Goal: Task Accomplishment & Management: Complete application form

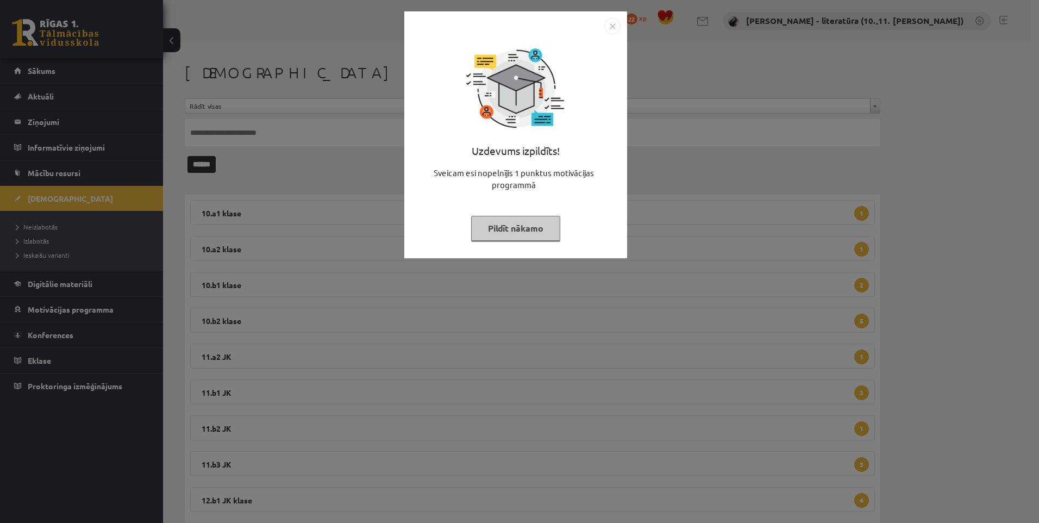
click at [510, 227] on button "Pildīt nākamo" at bounding box center [515, 228] width 89 height 25
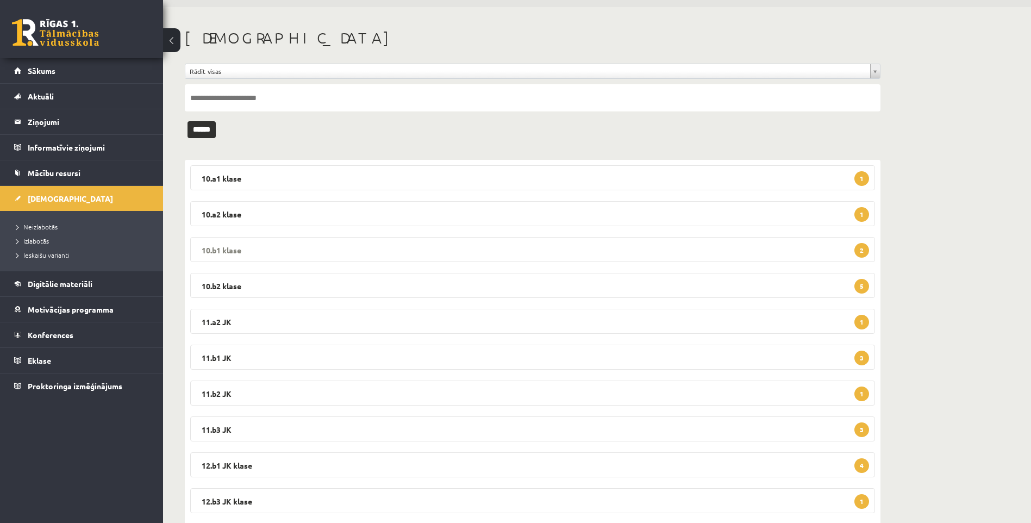
scroll to position [63, 0]
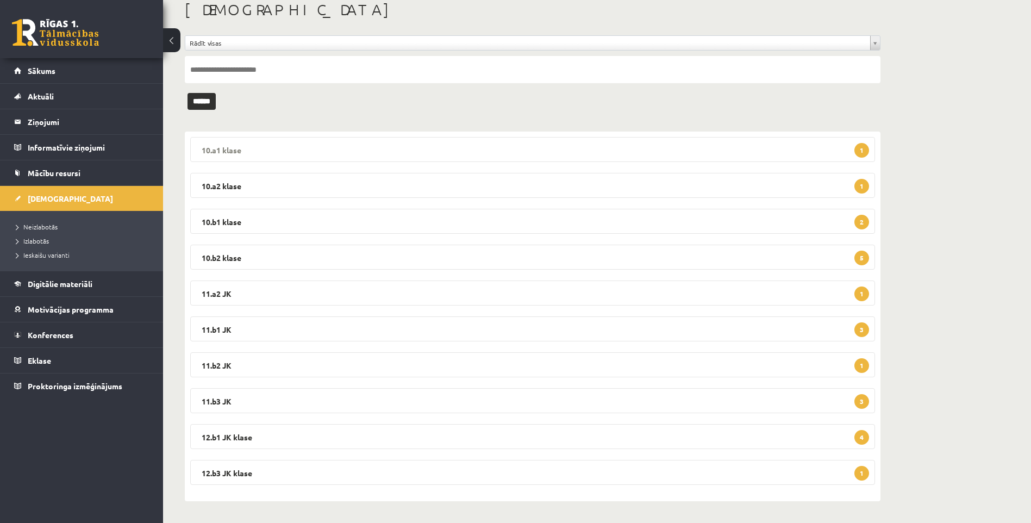
click at [443, 149] on legend "10.a1 klase 1" at bounding box center [532, 149] width 685 height 25
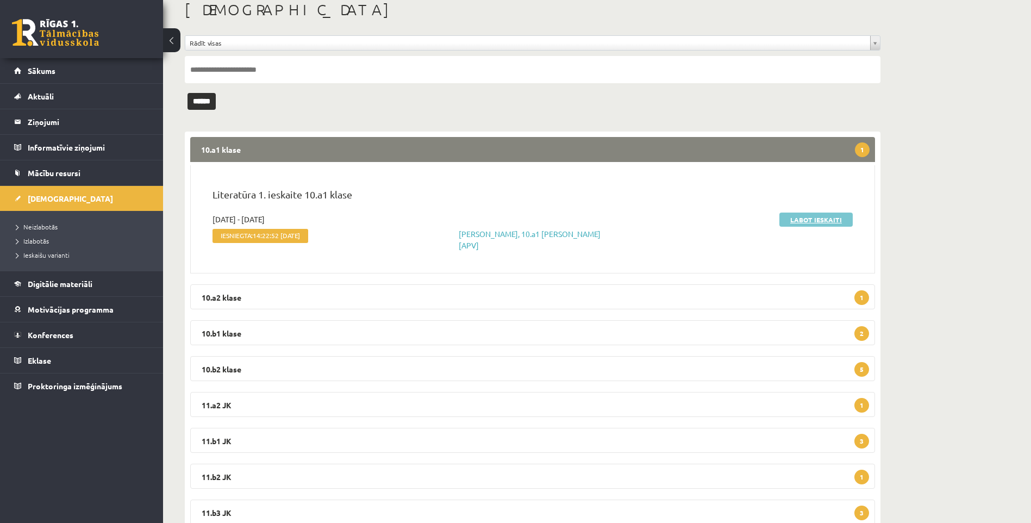
drag, startPoint x: 816, startPoint y: 221, endPoint x: 809, endPoint y: 221, distance: 7.1
click at [816, 221] on link "Labot ieskaiti" at bounding box center [815, 220] width 73 height 14
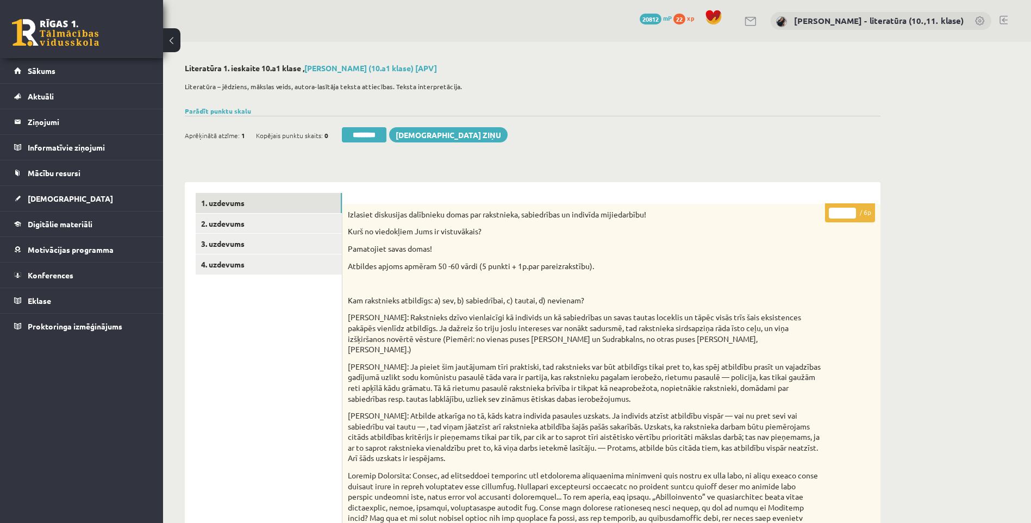
drag, startPoint x: 846, startPoint y: 214, endPoint x: 754, endPoint y: 222, distance: 92.2
type input "*"
click at [288, 226] on link "2. uzdevums" at bounding box center [269, 224] width 146 height 20
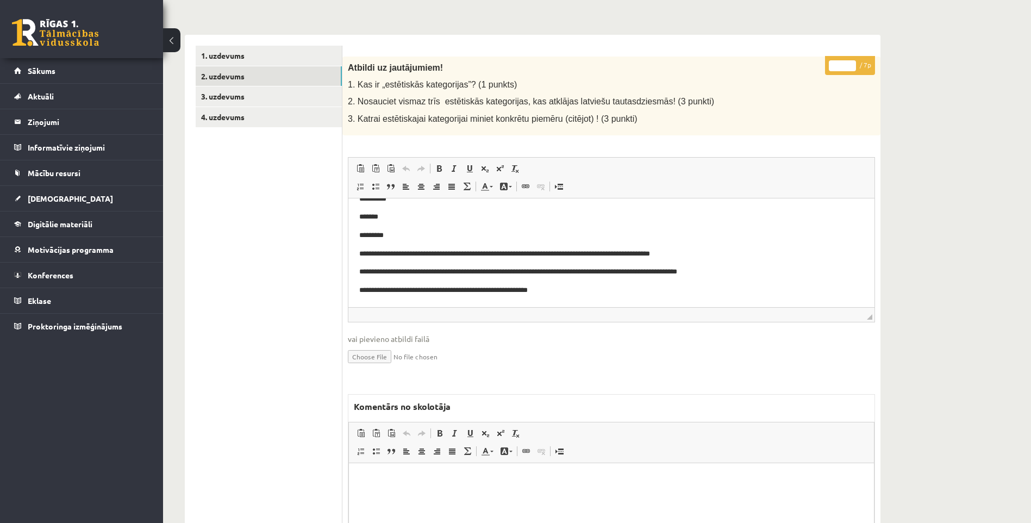
scroll to position [167, 0]
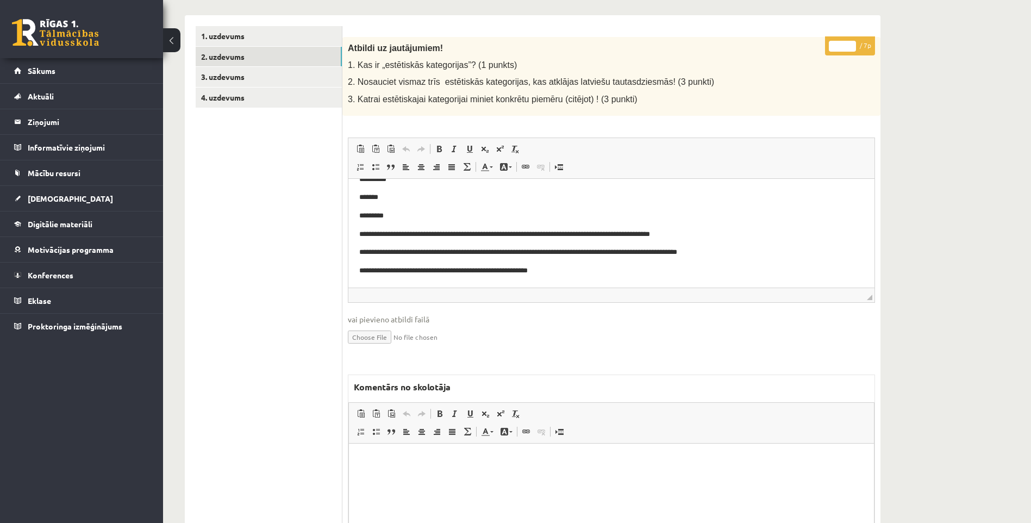
drag, startPoint x: 840, startPoint y: 47, endPoint x: 780, endPoint y: 47, distance: 59.8
click at [780, 47] on div "**********" at bounding box center [611, 317] width 538 height 560
type input "*"
click at [257, 79] on link "3. uzdevums" at bounding box center [269, 77] width 146 height 20
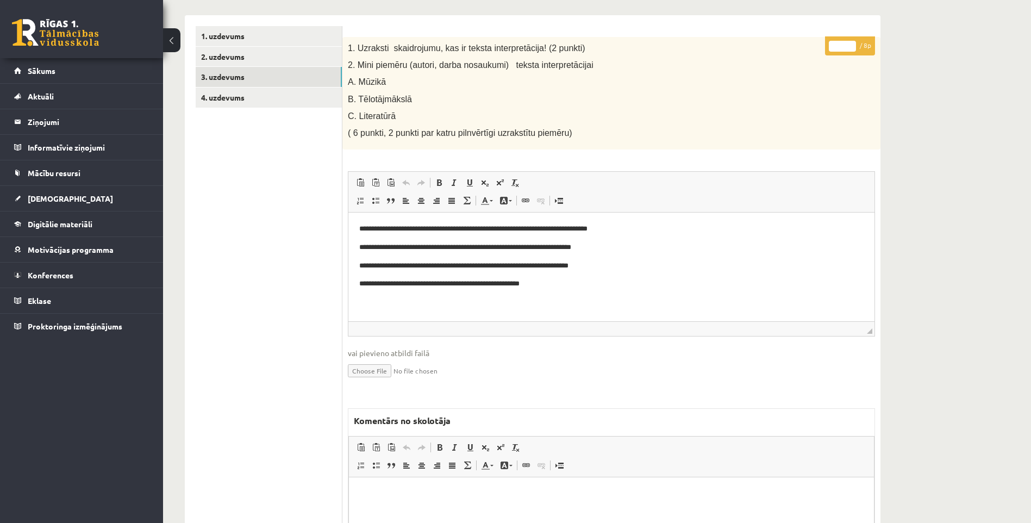
scroll to position [0, 0]
drag, startPoint x: 842, startPoint y: 46, endPoint x: 646, endPoint y: 38, distance: 196.4
click at [732, 45] on div "**********" at bounding box center [611, 334] width 538 height 595
type input "*"
click at [242, 98] on link "4. uzdevums" at bounding box center [269, 98] width 146 height 20
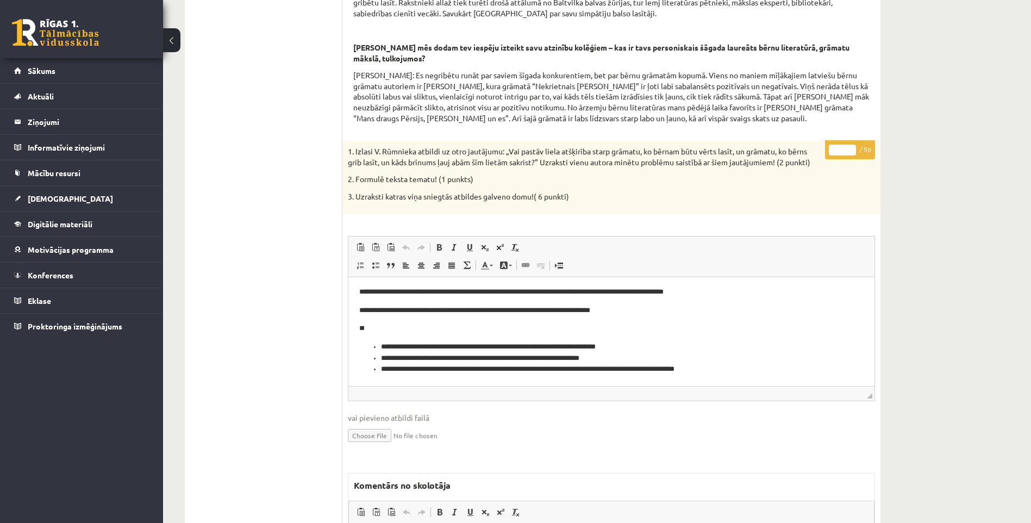
scroll to position [2, 0]
drag, startPoint x: 845, startPoint y: 159, endPoint x: 756, endPoint y: 166, distance: 88.9
click at [772, 167] on div "* / 9p 1. Izlasi V. Rūmnieka atbildi uz otro jautājumu: „Vai pastāv liela atšķi…" at bounding box center [611, 418] width 538 height 554
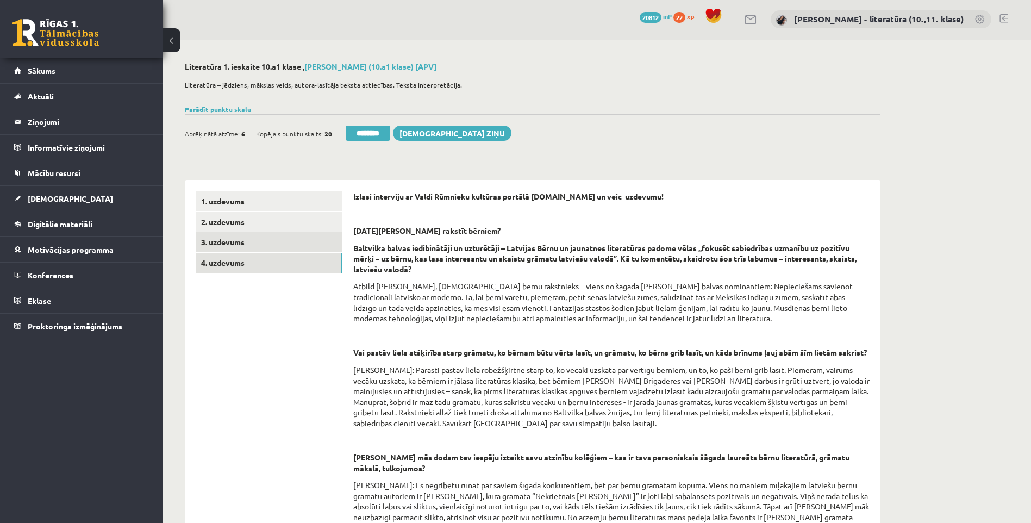
scroll to position [0, 0]
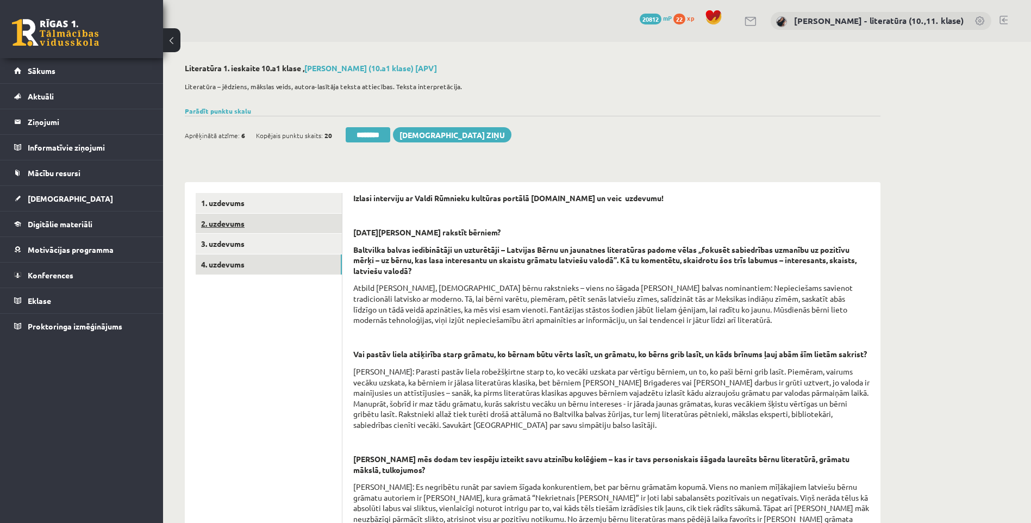
type input "*"
click at [290, 243] on link "3. uzdevums" at bounding box center [269, 244] width 146 height 20
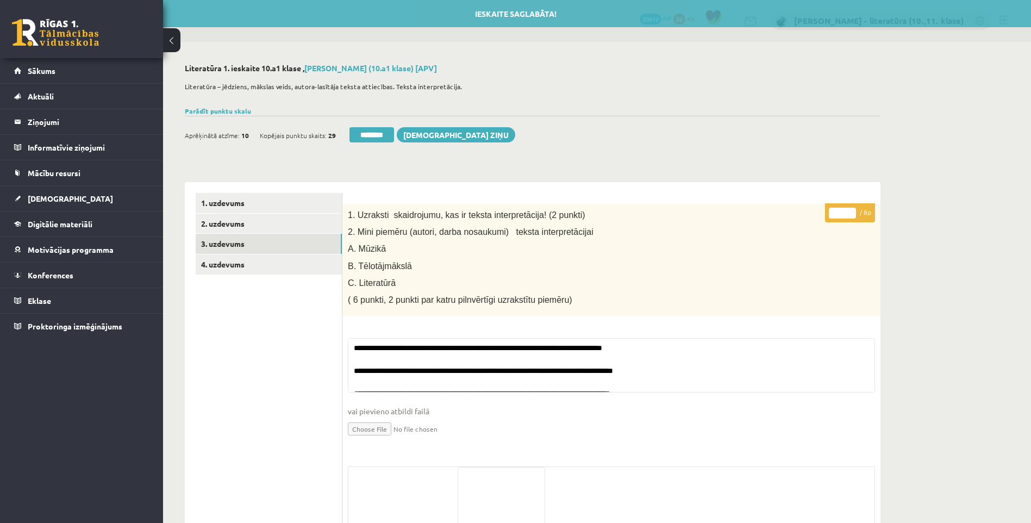
click at [368, 126] on div "Ieskaite saglabāta! Aprēķinātā atzīme: 10 Kopējais punktu skaits: 29 ******** S…" at bounding box center [533, 131] width 696 height 30
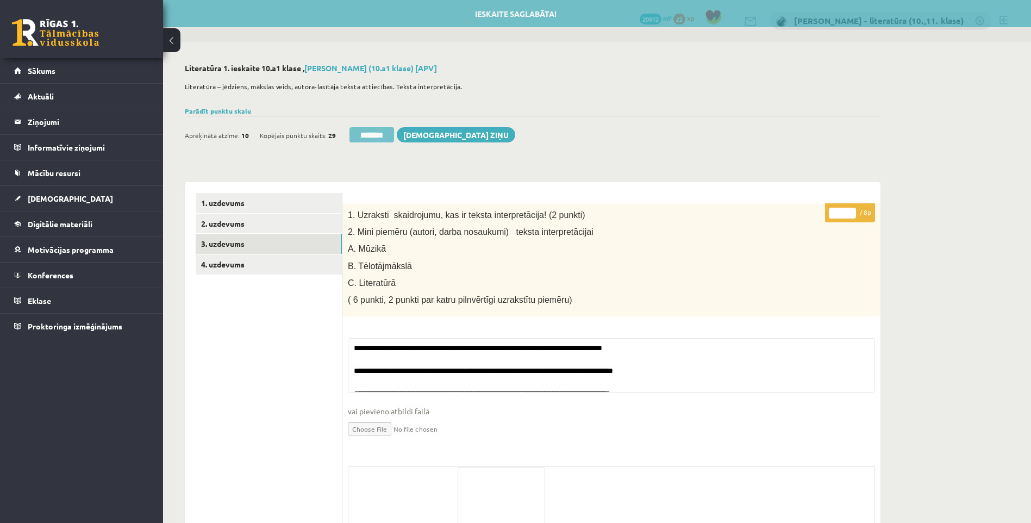
click at [369, 133] on input "********" at bounding box center [371, 134] width 45 height 15
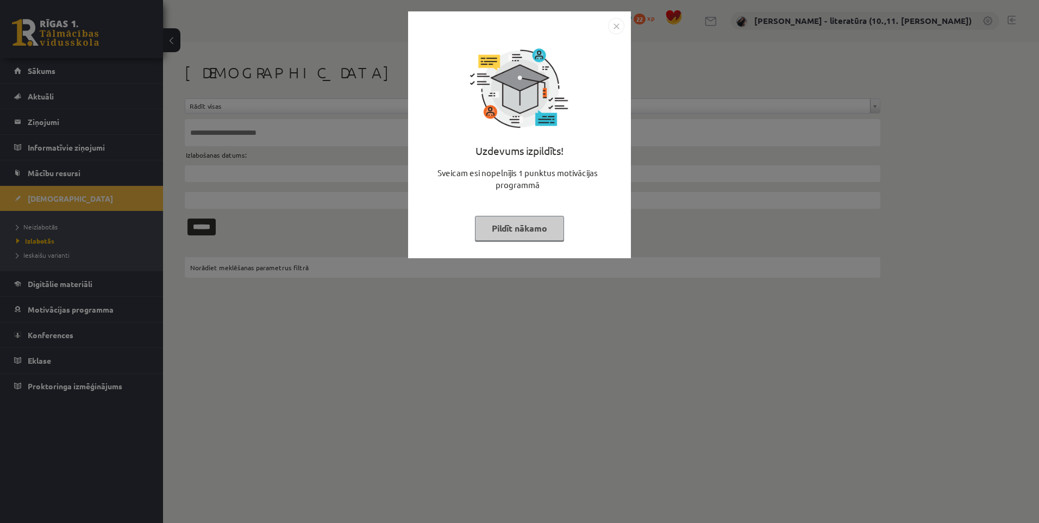
click at [508, 218] on button "Pildīt nākamo" at bounding box center [519, 228] width 89 height 25
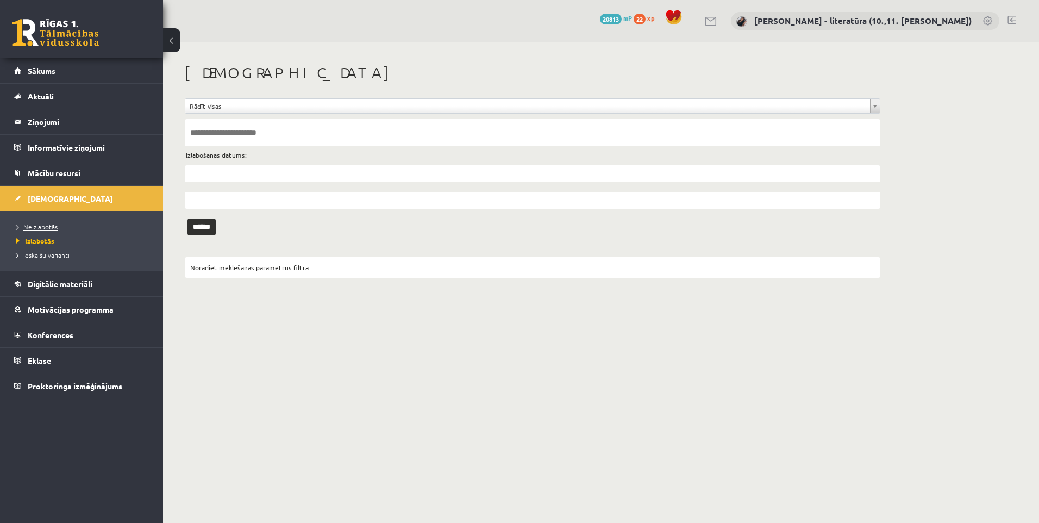
click at [42, 226] on span "Neizlabotās" at bounding box center [36, 226] width 41 height 9
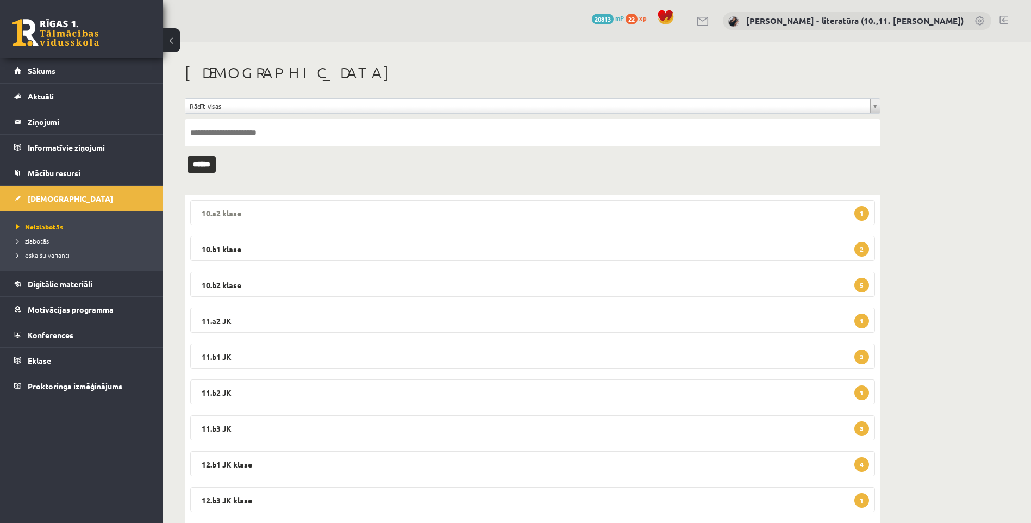
click at [545, 224] on legend "10.a2 klase 1" at bounding box center [532, 212] width 685 height 25
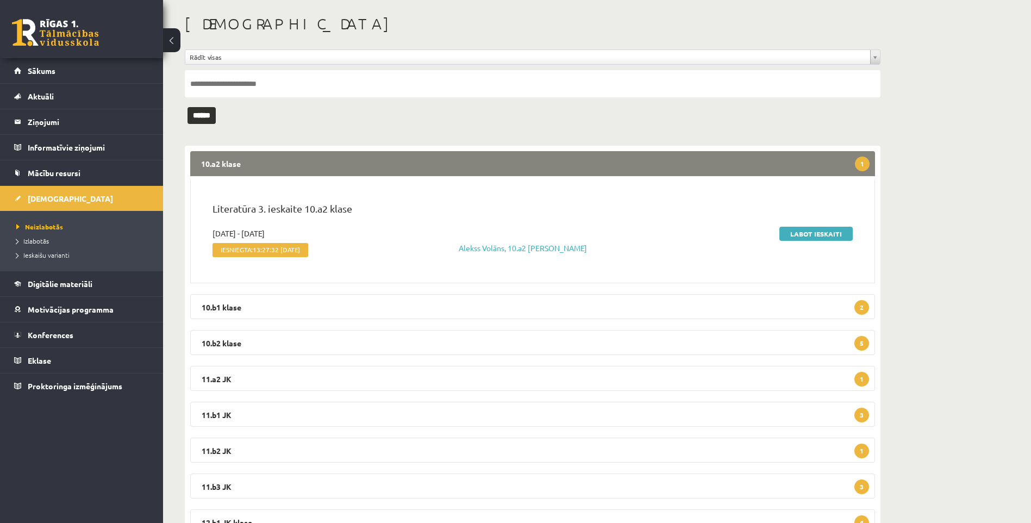
scroll to position [109, 0]
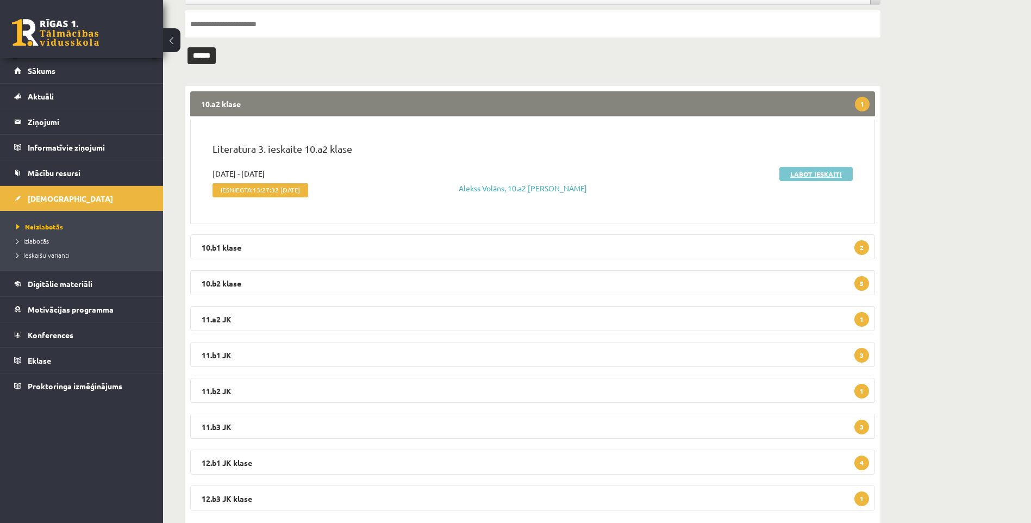
click at [784, 179] on link "Labot ieskaiti" at bounding box center [815, 174] width 73 height 14
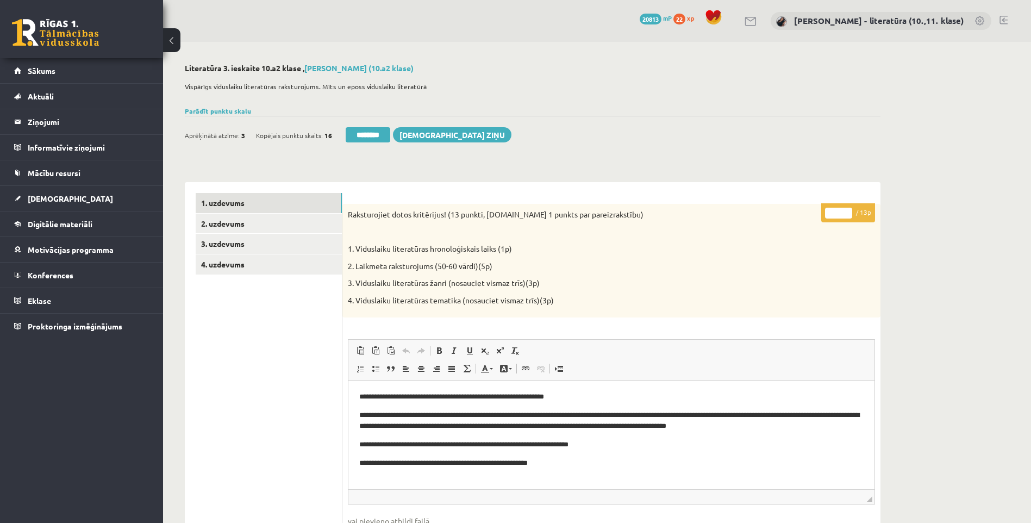
drag, startPoint x: 832, startPoint y: 213, endPoint x: 774, endPoint y: 209, distance: 58.2
click at [775, 209] on div "**********" at bounding box center [611, 502] width 538 height 596
click at [837, 210] on input "*" at bounding box center [838, 213] width 27 height 11
drag, startPoint x: 801, startPoint y: 215, endPoint x: 786, endPoint y: 214, distance: 14.7
click at [786, 215] on div "**********" at bounding box center [611, 502] width 538 height 596
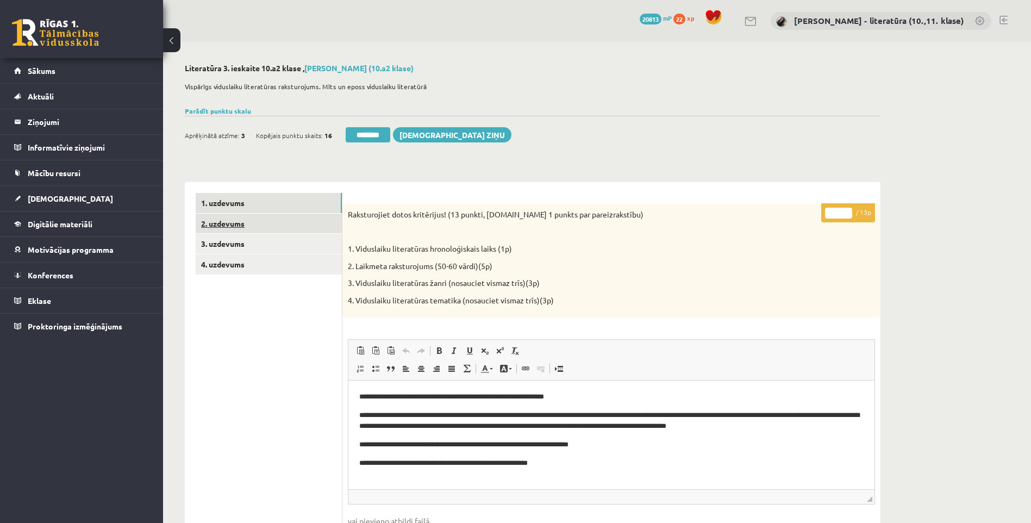
click at [248, 223] on link "2. uzdevums" at bounding box center [269, 224] width 146 height 20
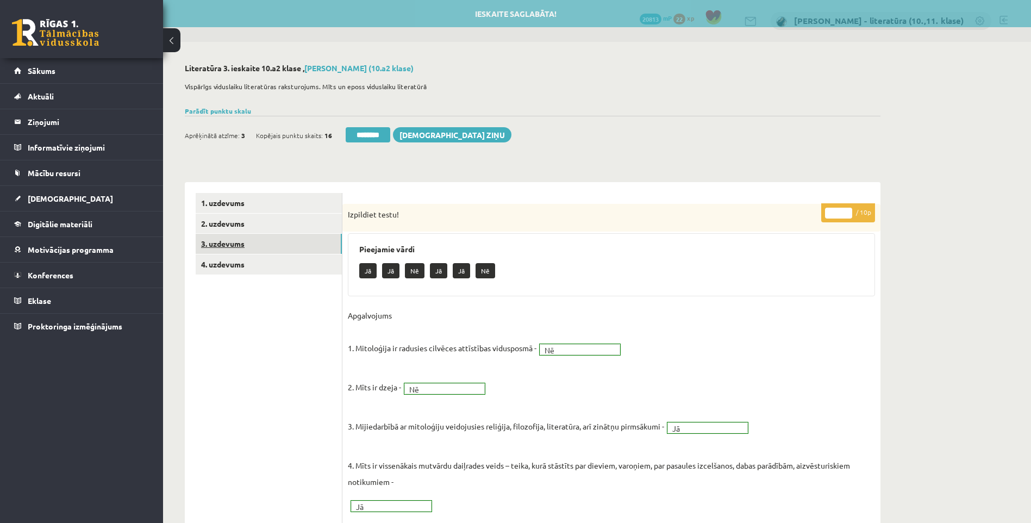
click at [266, 240] on link "3. uzdevums" at bounding box center [269, 244] width 146 height 20
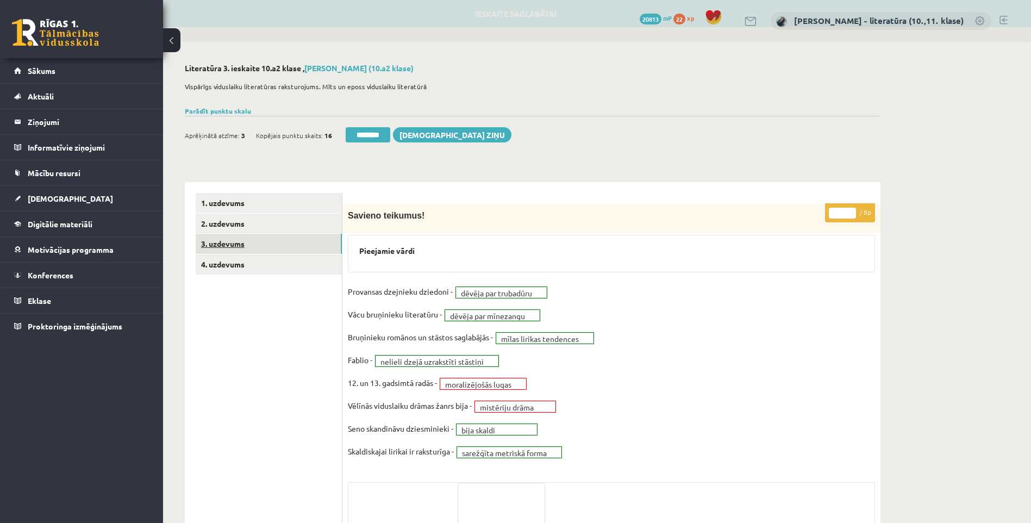
click at [278, 254] on link "3. uzdevums" at bounding box center [269, 244] width 146 height 20
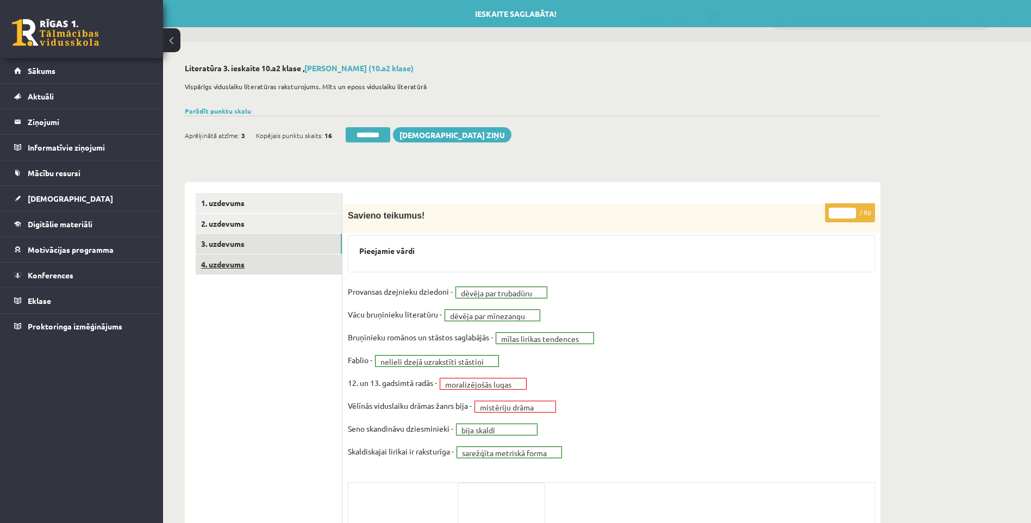
click at [302, 265] on link "4. uzdevums" at bounding box center [269, 264] width 146 height 20
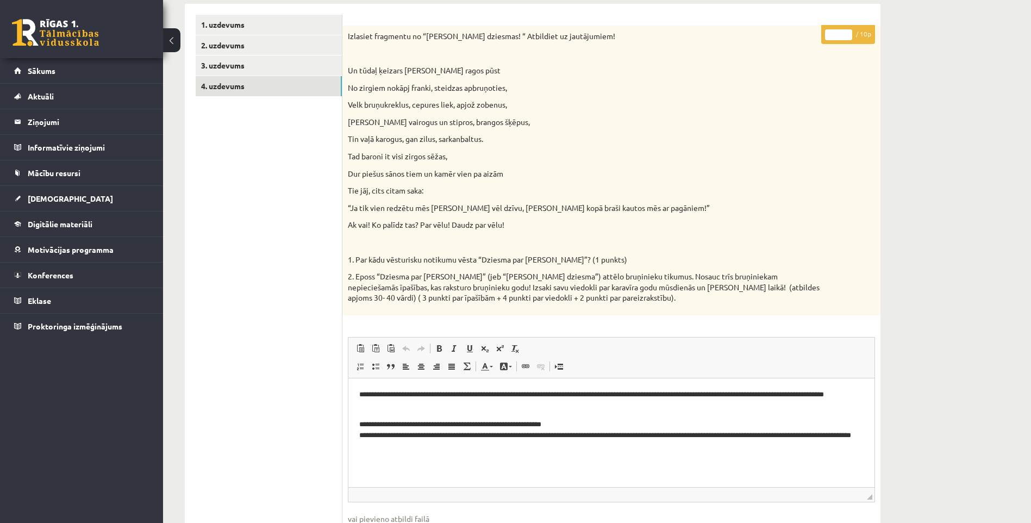
scroll to position [160, 0]
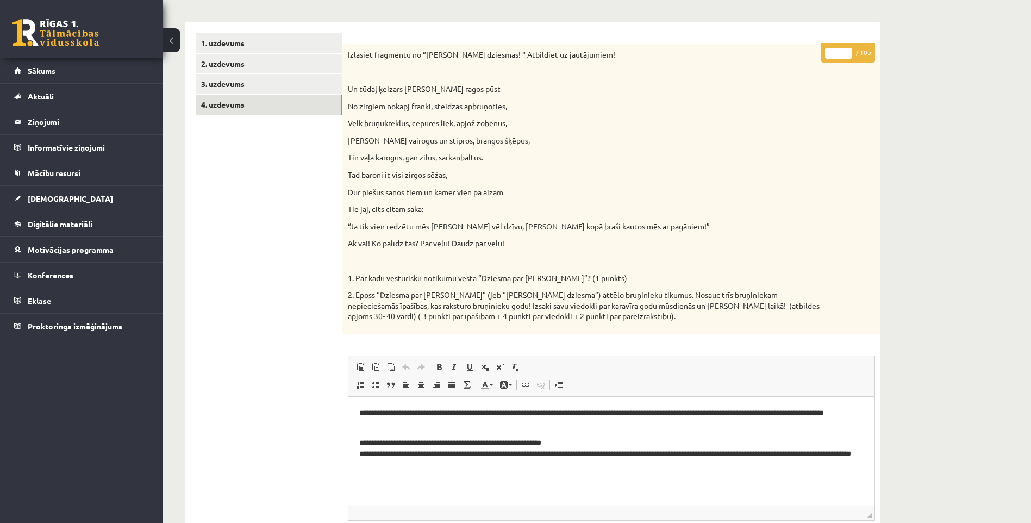
drag, startPoint x: 841, startPoint y: 56, endPoint x: 783, endPoint y: 54, distance: 58.7
click at [783, 54] on div "* / 10p Izlasiet fragmentu no “Rolanda dziesmas! “ Atbildiet uz jautājumiem! Un…" at bounding box center [611, 429] width 538 height 771
click at [293, 83] on link "3. uzdevums" at bounding box center [269, 84] width 146 height 20
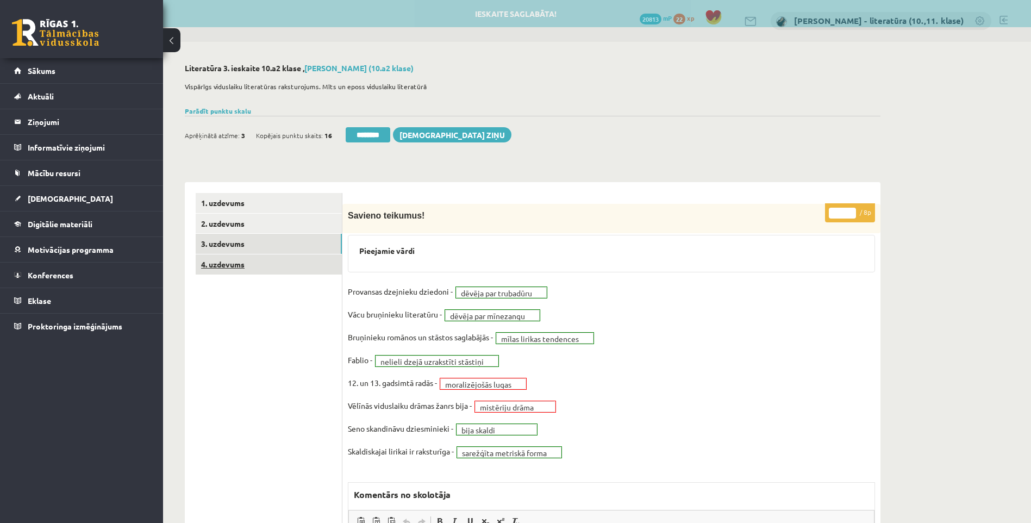
scroll to position [0, 0]
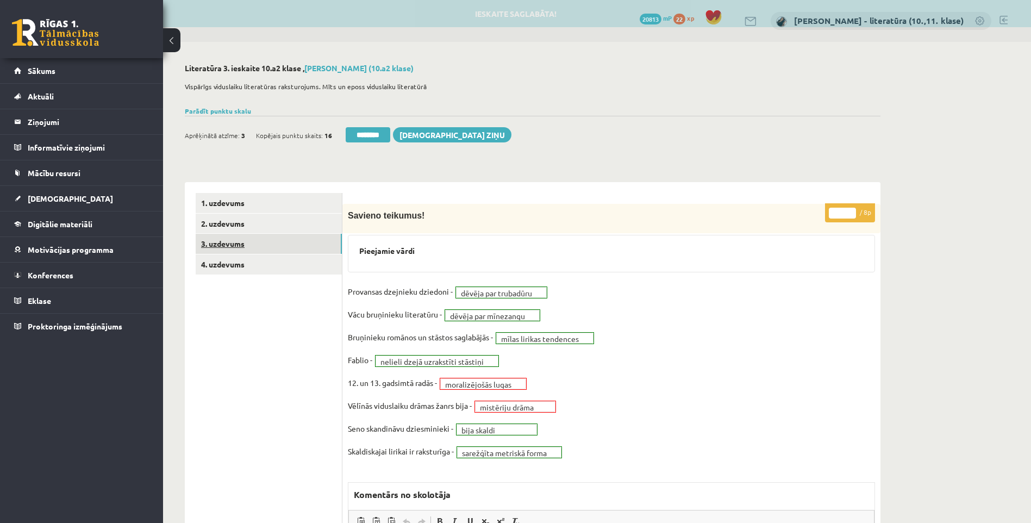
click at [268, 253] on link "3. uzdevums" at bounding box center [269, 244] width 146 height 20
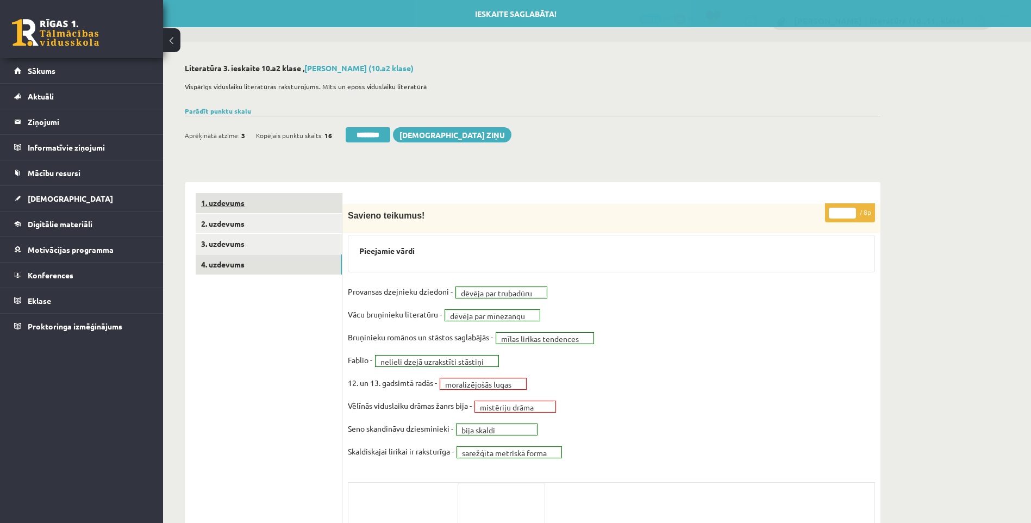
click at [277, 194] on link "1. uzdevums" at bounding box center [269, 203] width 146 height 20
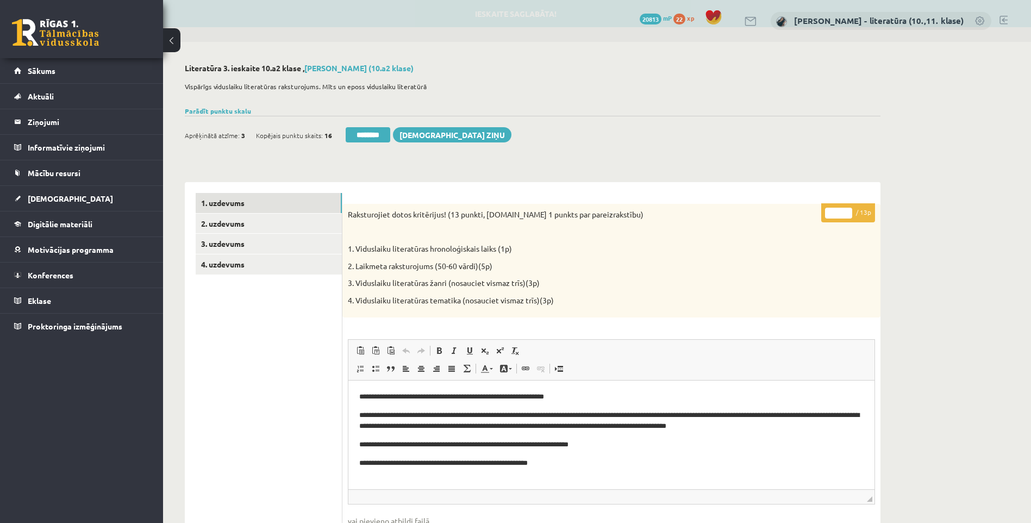
drag, startPoint x: 837, startPoint y: 214, endPoint x: 784, endPoint y: 217, distance: 53.4
click at [784, 217] on div "**********" at bounding box center [611, 502] width 538 height 596
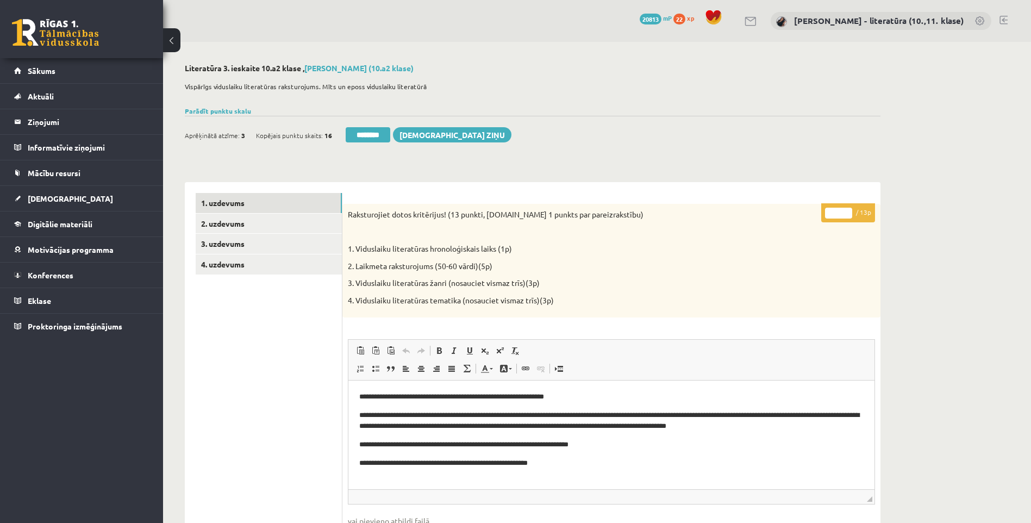
drag, startPoint x: 840, startPoint y: 211, endPoint x: 815, endPoint y: 215, distance: 25.9
click at [815, 215] on div "**********" at bounding box center [611, 502] width 538 height 596
drag, startPoint x: 832, startPoint y: 213, endPoint x: 802, endPoint y: 218, distance: 30.8
click at [802, 218] on div "**********" at bounding box center [611, 502] width 538 height 596
click at [844, 212] on input "*" at bounding box center [838, 213] width 27 height 11
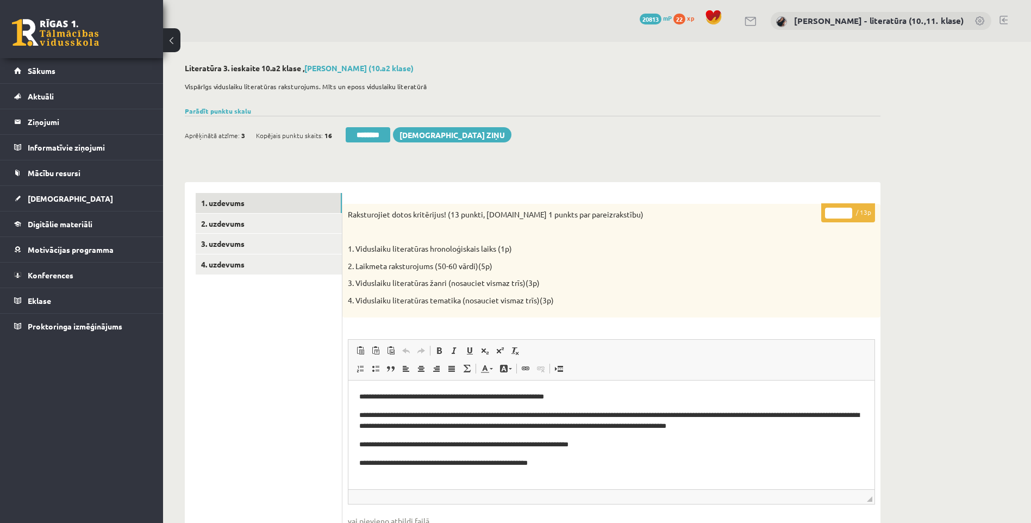
click at [848, 211] on input "*" at bounding box center [838, 213] width 27 height 11
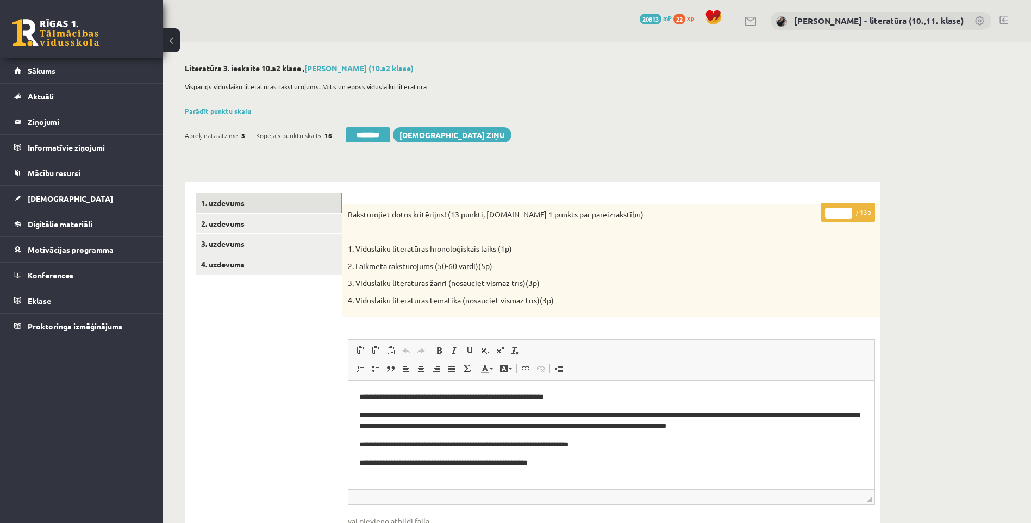
click at [848, 211] on input "*" at bounding box center [838, 213] width 27 height 11
click at [848, 211] on input "**" at bounding box center [838, 213] width 27 height 11
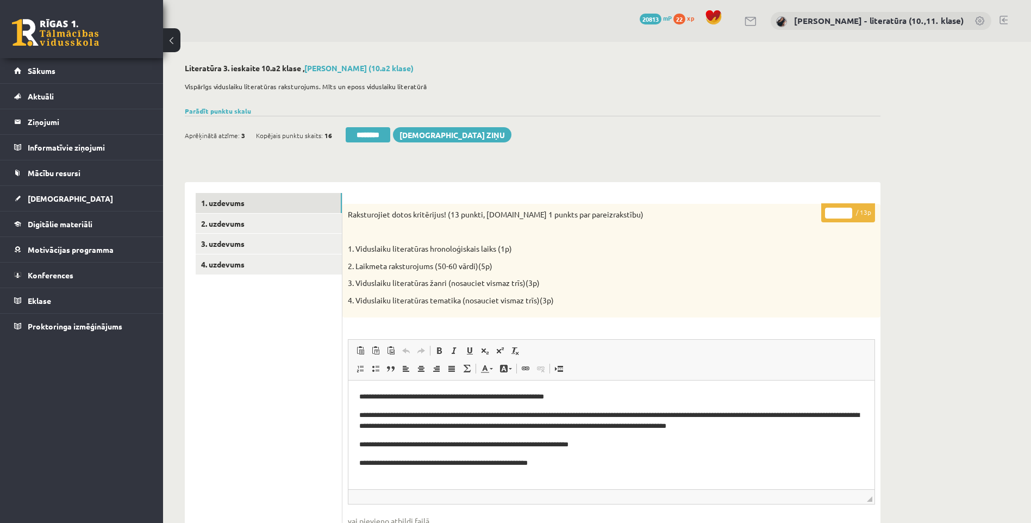
type input "**"
click at [848, 211] on input "**" at bounding box center [838, 213] width 27 height 11
click at [222, 232] on link "2. uzdevums" at bounding box center [269, 224] width 146 height 20
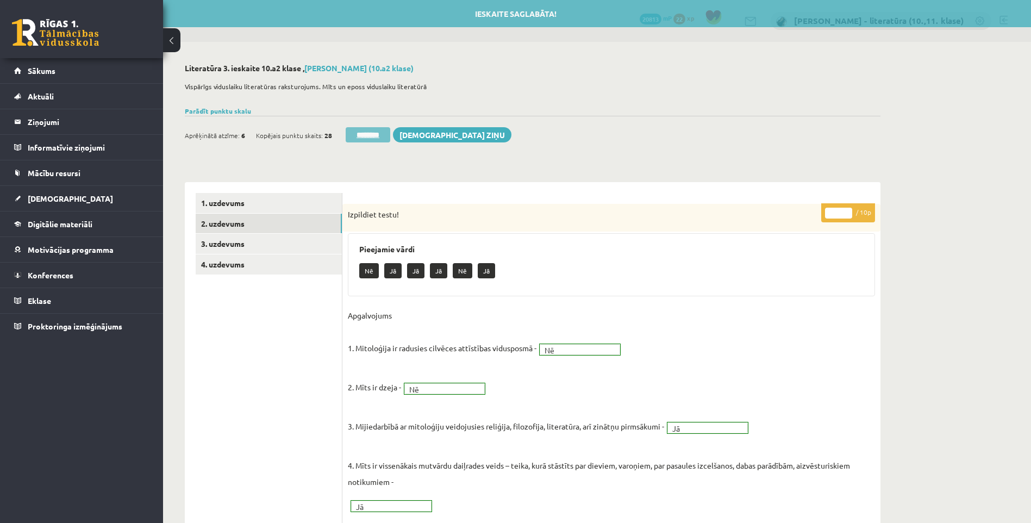
click at [370, 130] on input "********" at bounding box center [368, 134] width 45 height 15
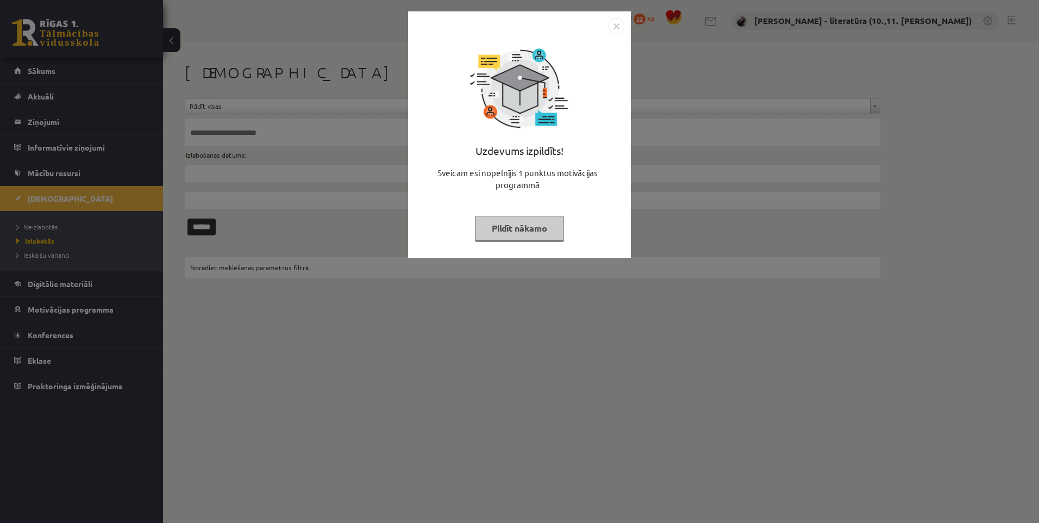
click at [521, 221] on button "Pildīt nākamo" at bounding box center [519, 228] width 89 height 25
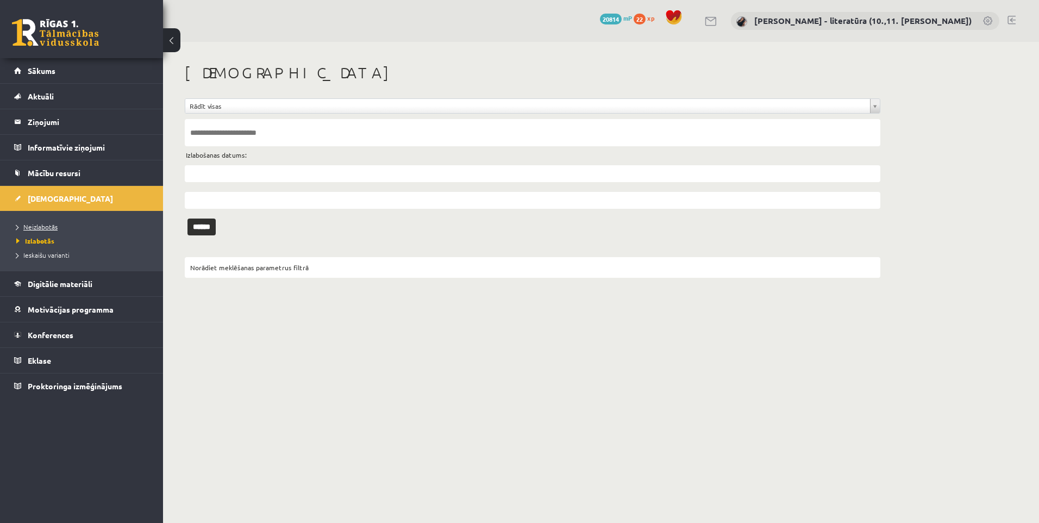
click at [47, 229] on span "Neizlabotās" at bounding box center [36, 226] width 41 height 9
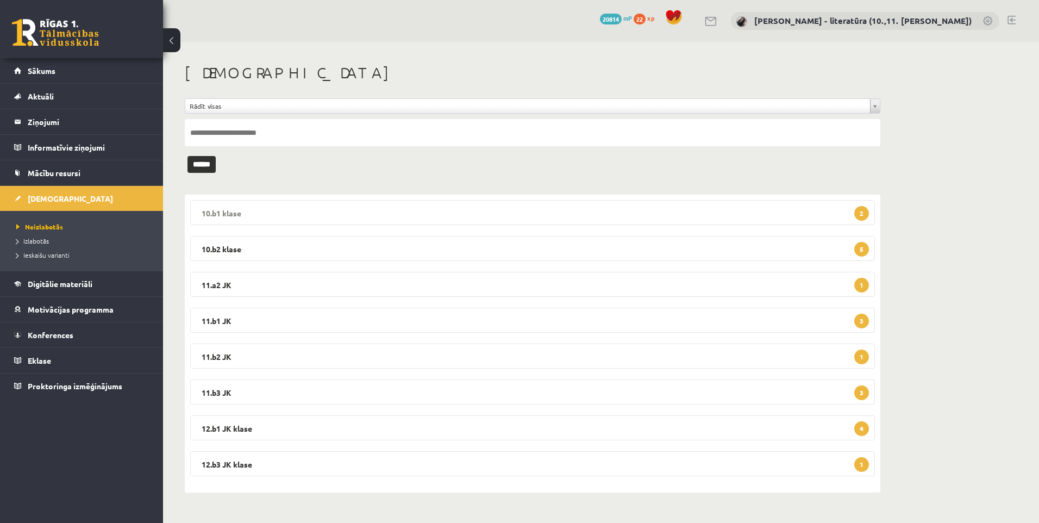
click at [522, 222] on legend "10.b1 klase 2" at bounding box center [532, 212] width 685 height 25
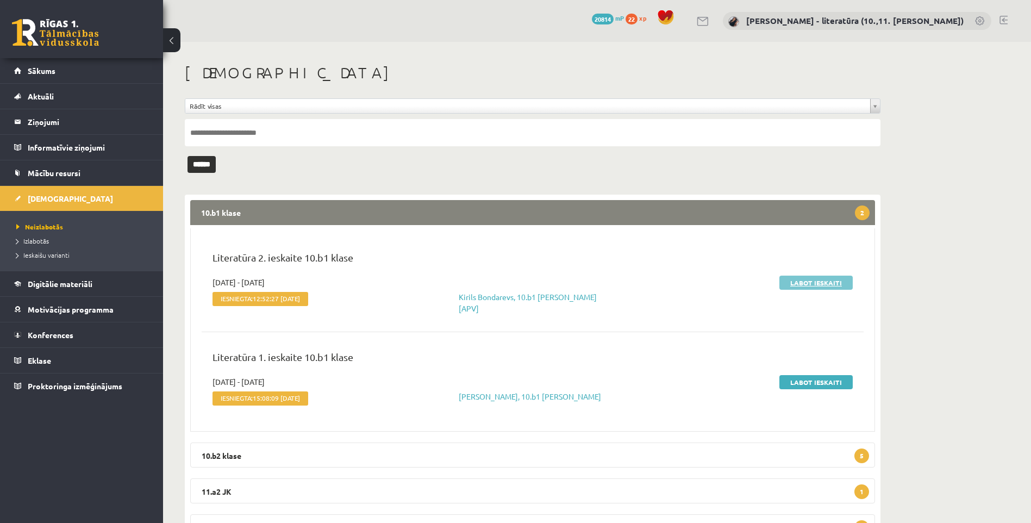
click at [832, 284] on link "Labot ieskaiti" at bounding box center [815, 283] width 73 height 14
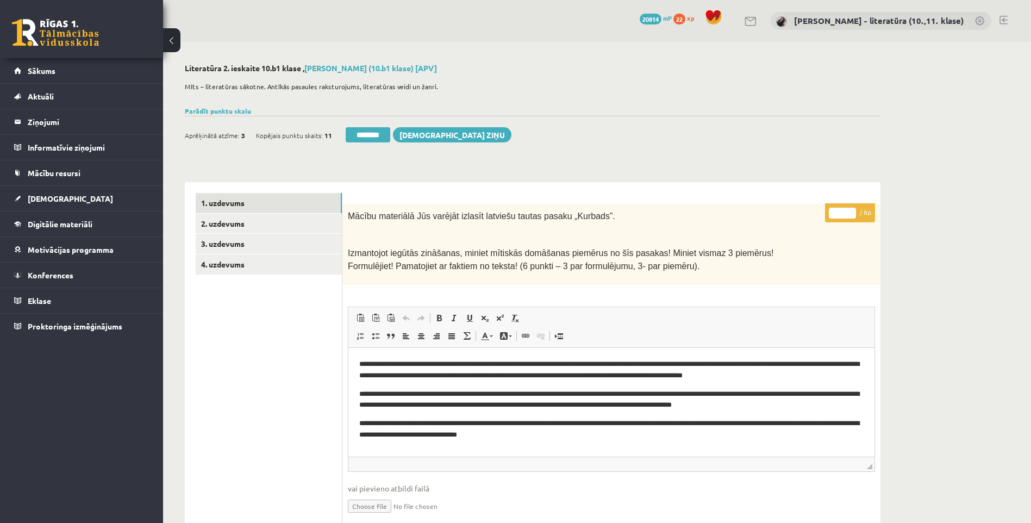
drag, startPoint x: 840, startPoint y: 213, endPoint x: 805, endPoint y: 219, distance: 34.9
click at [806, 219] on div "* / 6p Mācību materiālā Jūs varējāt izlasīt latviešu tautas pasaku „Kurbads”. I…" at bounding box center [611, 485] width 538 height 563
click at [215, 218] on link "2. uzdevums" at bounding box center [269, 224] width 146 height 20
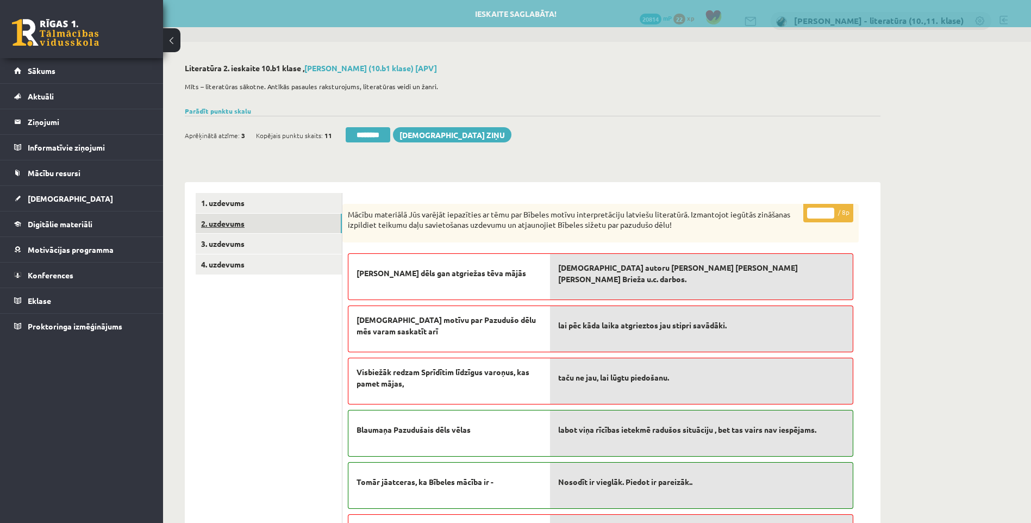
click at [236, 234] on link "2. uzdevums" at bounding box center [269, 224] width 146 height 20
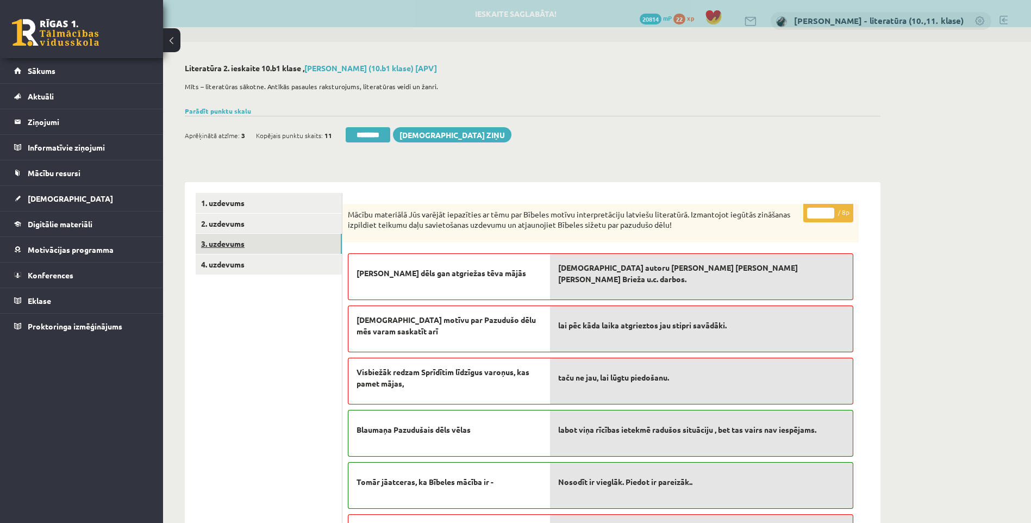
click at [243, 243] on link "3. uzdevums" at bounding box center [269, 244] width 146 height 20
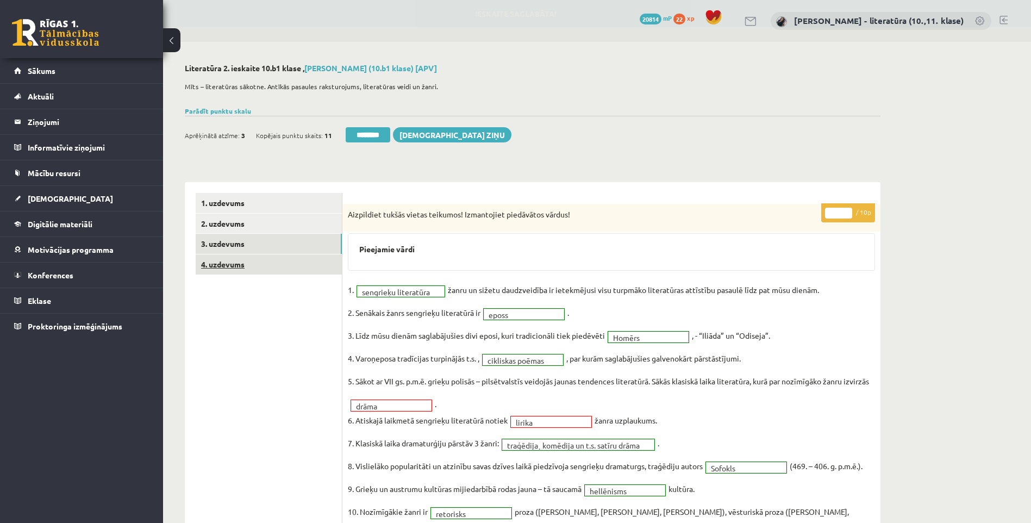
click at [253, 257] on link "4. uzdevums" at bounding box center [269, 264] width 146 height 20
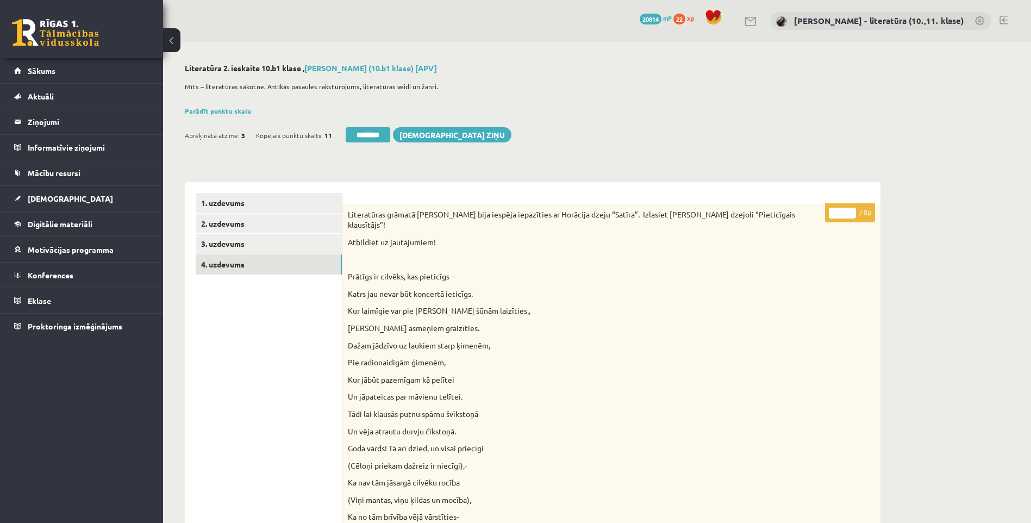
click at [290, 249] on link "3. uzdevums" at bounding box center [269, 244] width 146 height 20
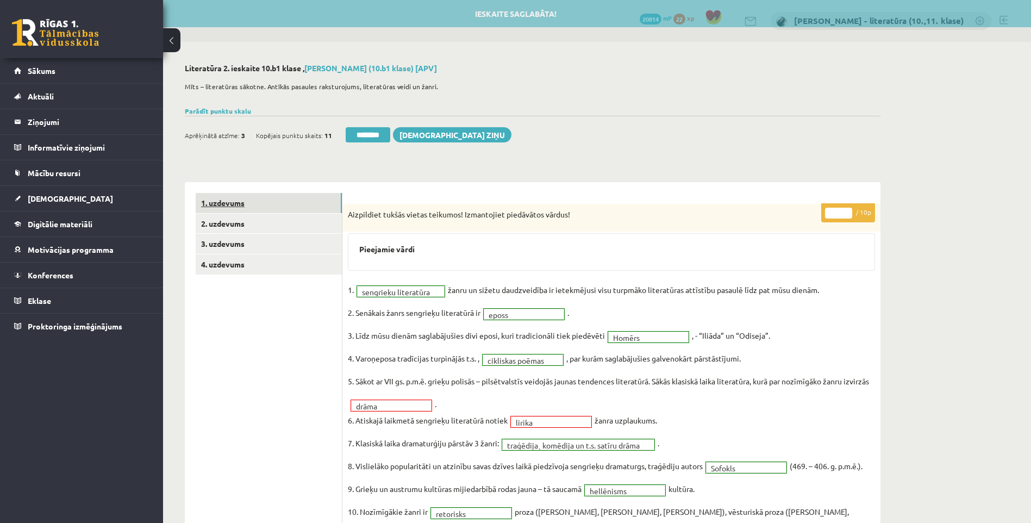
click at [268, 211] on link "1. uzdevums" at bounding box center [269, 203] width 146 height 20
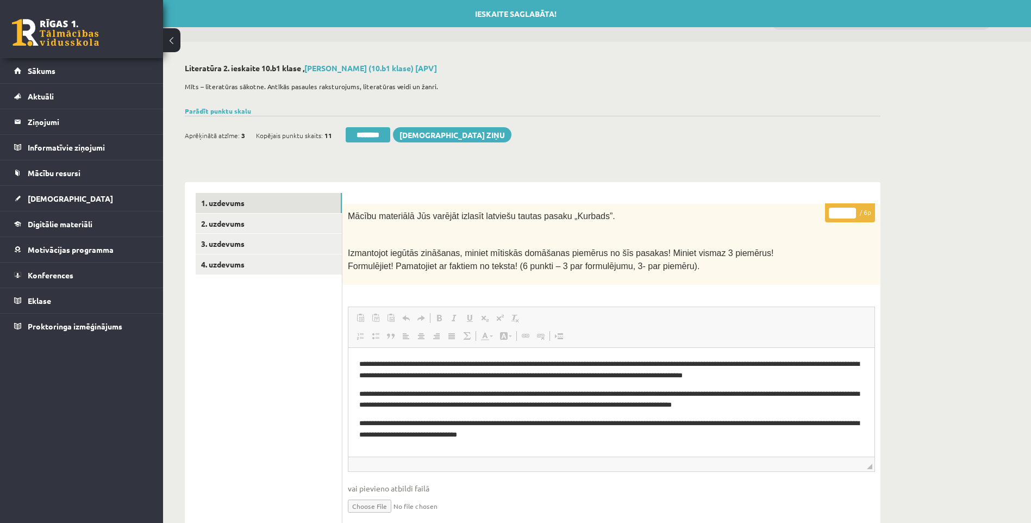
click at [841, 211] on input "*" at bounding box center [842, 213] width 27 height 11
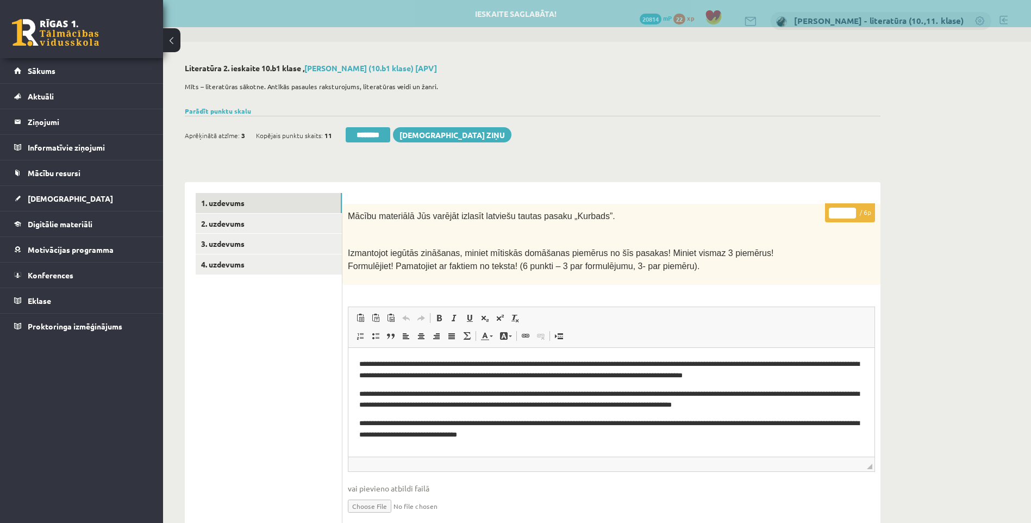
click at [852, 211] on input "*" at bounding box center [842, 213] width 27 height 11
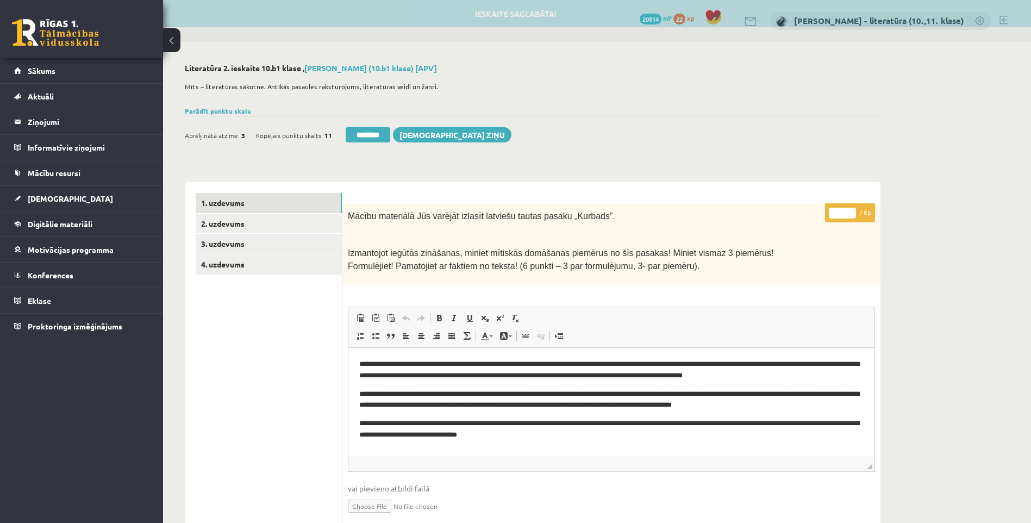
click at [852, 211] on input "*" at bounding box center [842, 213] width 27 height 11
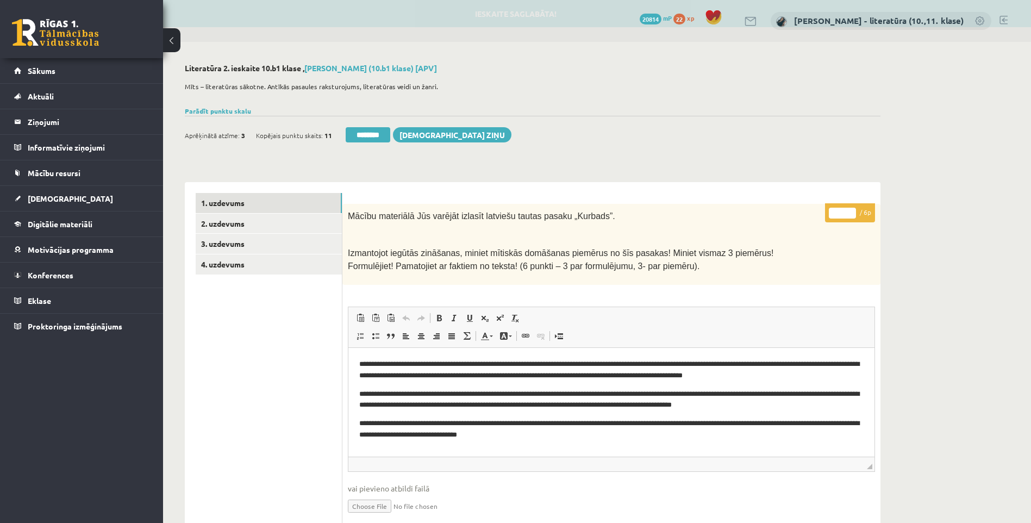
click at [852, 211] on input "*" at bounding box center [842, 213] width 27 height 11
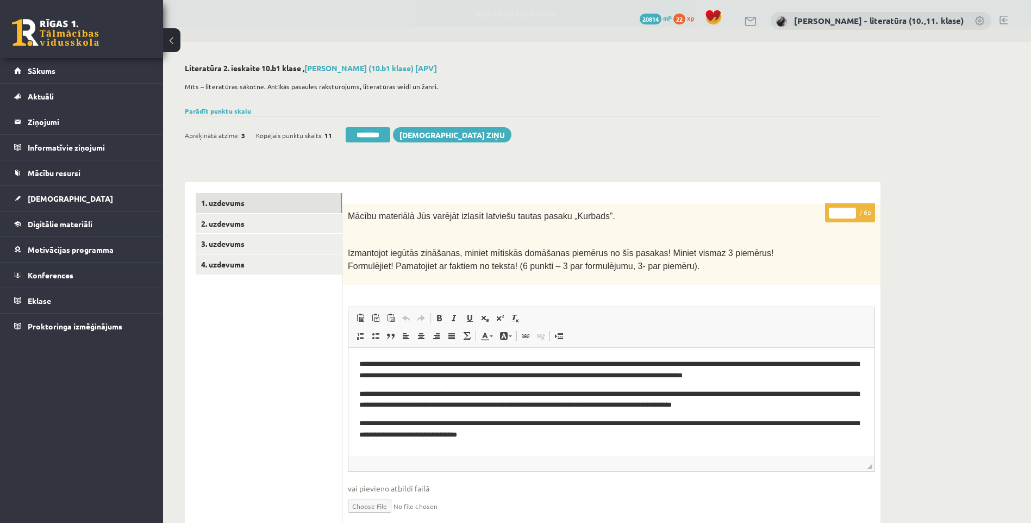
type input "*"
click at [852, 211] on input "*" at bounding box center [842, 213] width 27 height 11
click at [293, 229] on link "2. uzdevums" at bounding box center [269, 224] width 146 height 20
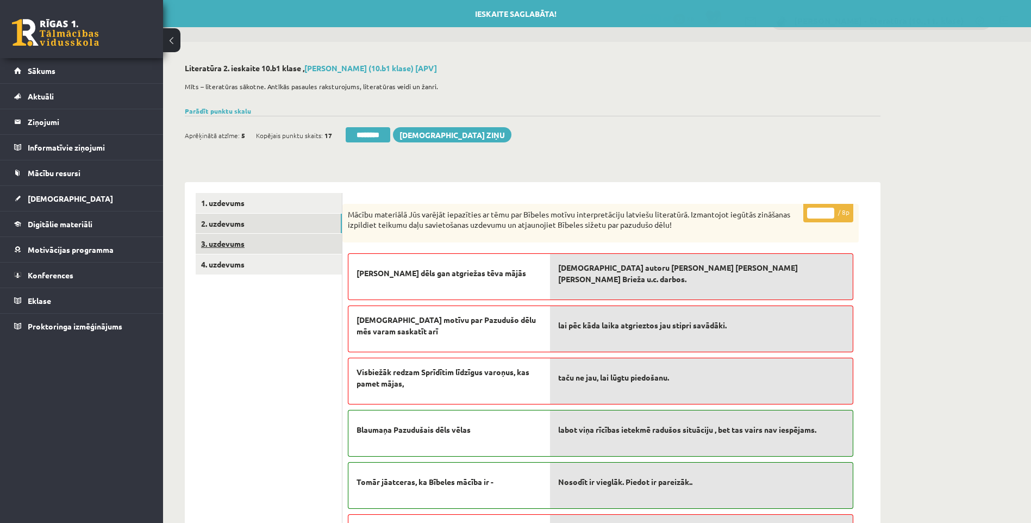
click at [289, 244] on link "3. uzdevums" at bounding box center [269, 244] width 146 height 20
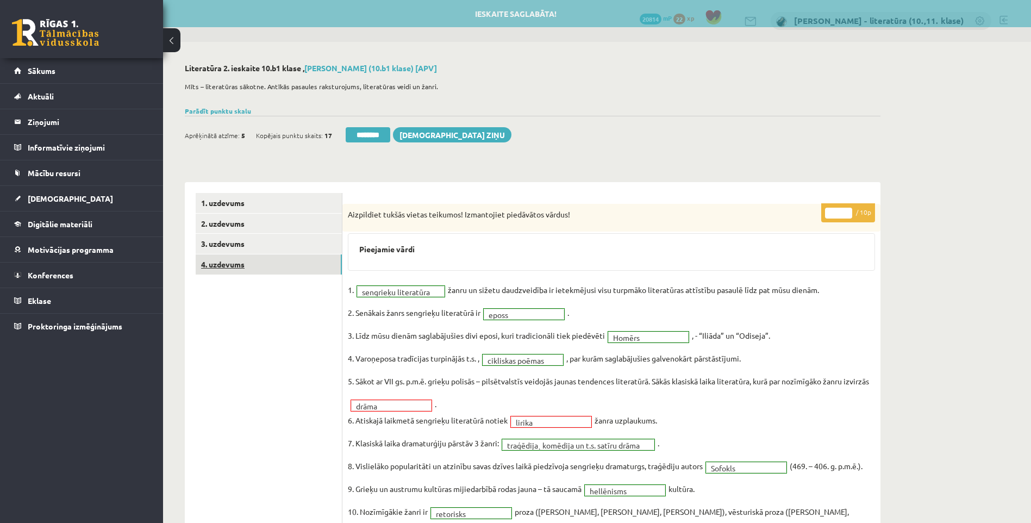
click at [291, 261] on link "4. uzdevums" at bounding box center [269, 264] width 146 height 20
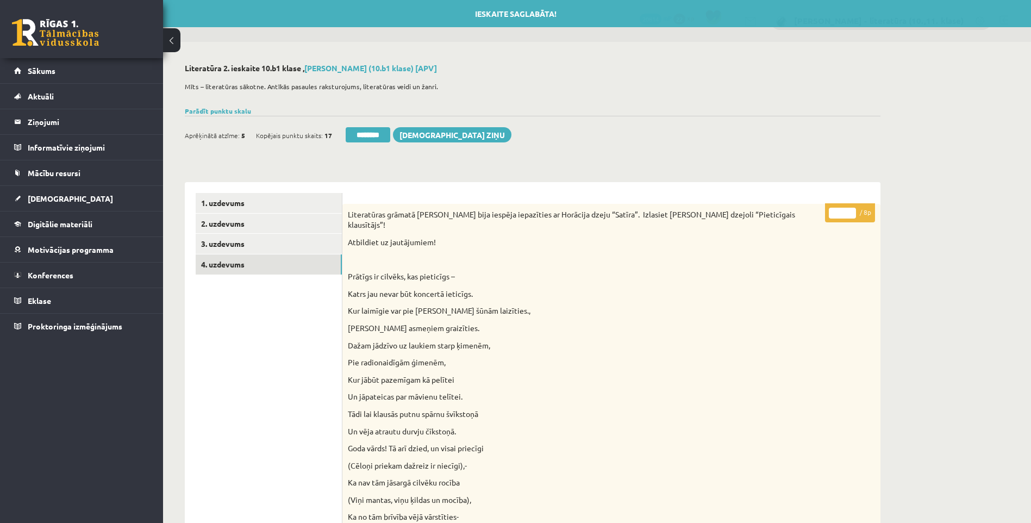
click at [850, 211] on input "*" at bounding box center [842, 213] width 27 height 11
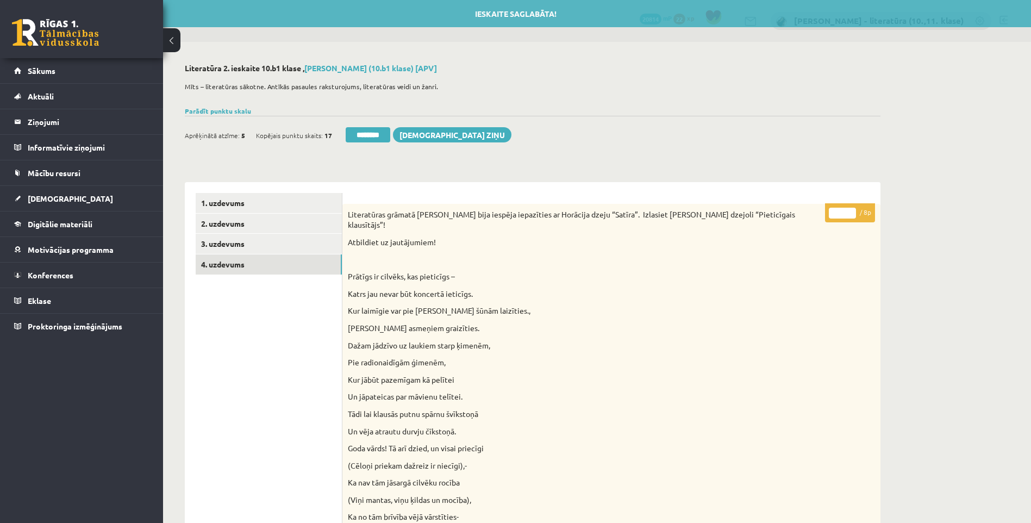
click at [850, 211] on input "*" at bounding box center [842, 213] width 27 height 11
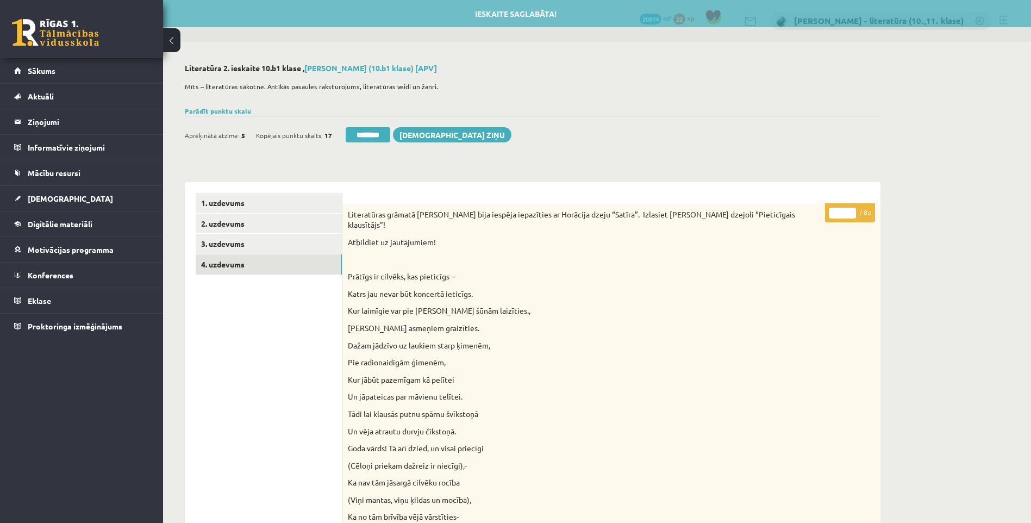
click at [850, 211] on input "*" at bounding box center [842, 213] width 27 height 11
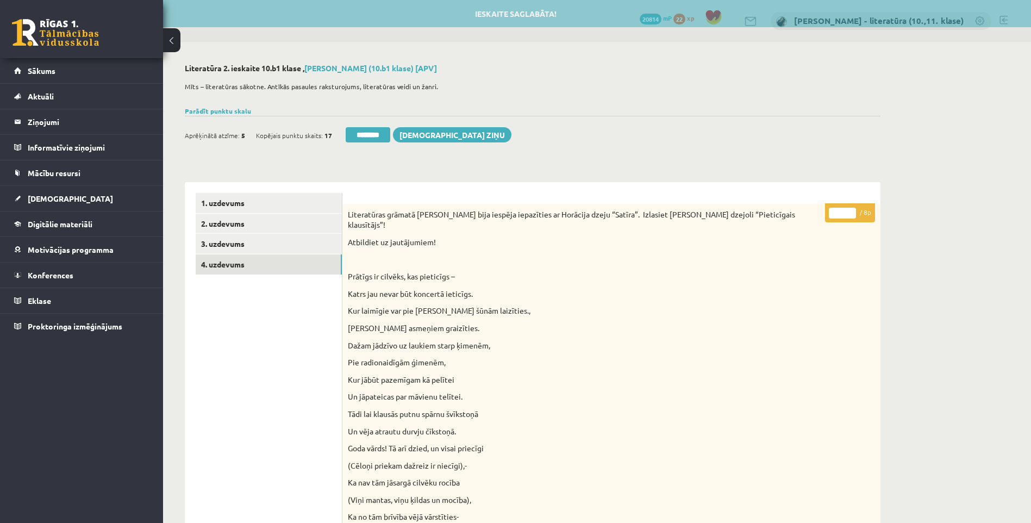
click at [850, 211] on input "*" at bounding box center [842, 213] width 27 height 11
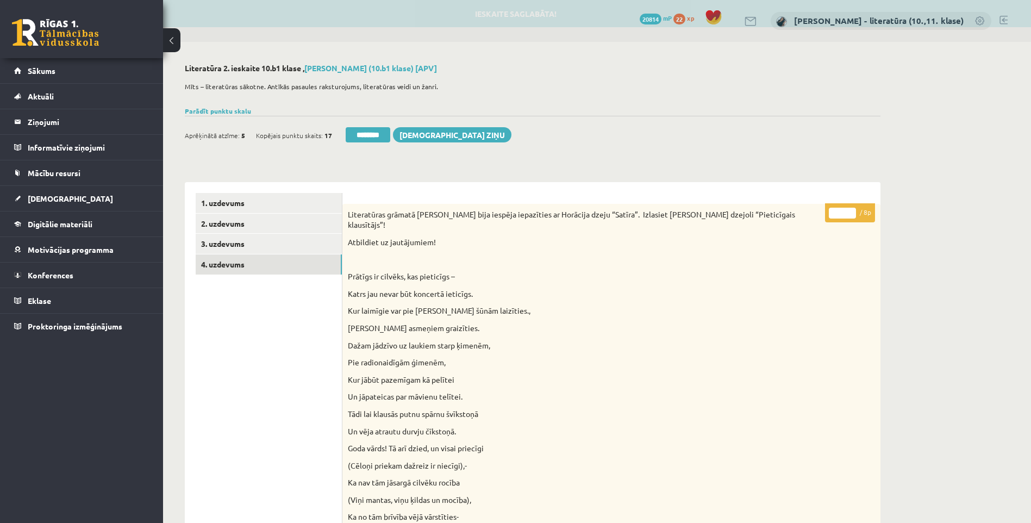
type input "*"
click at [850, 211] on input "*" at bounding box center [842, 213] width 27 height 11
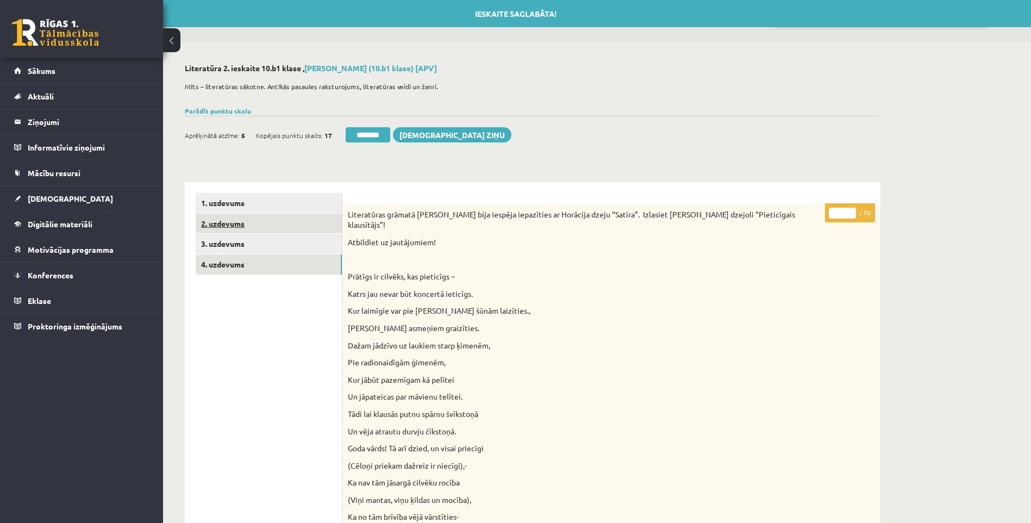
click at [268, 232] on link "2. uzdevums" at bounding box center [269, 224] width 146 height 20
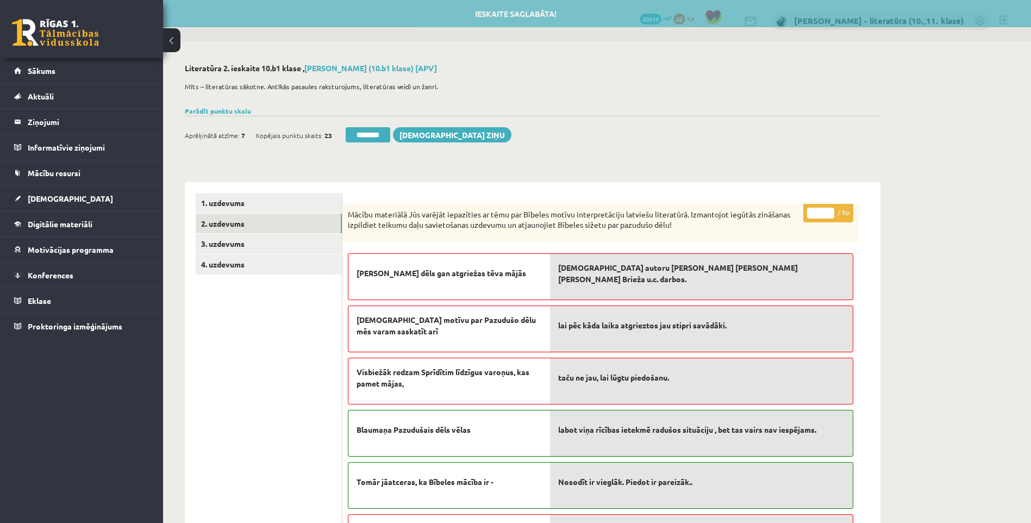
click at [376, 135] on input "********" at bounding box center [368, 134] width 45 height 15
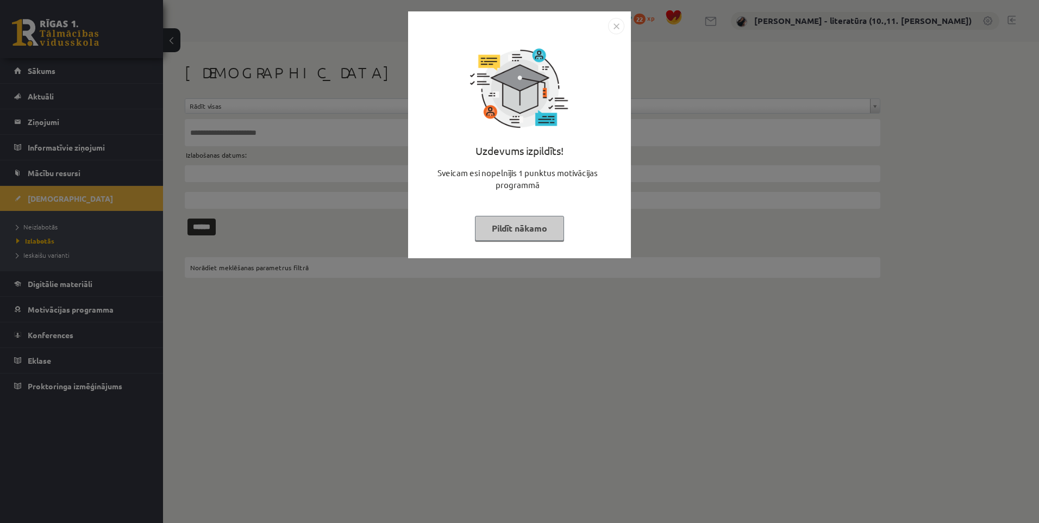
click at [502, 228] on button "Pildīt nākamo" at bounding box center [519, 228] width 89 height 25
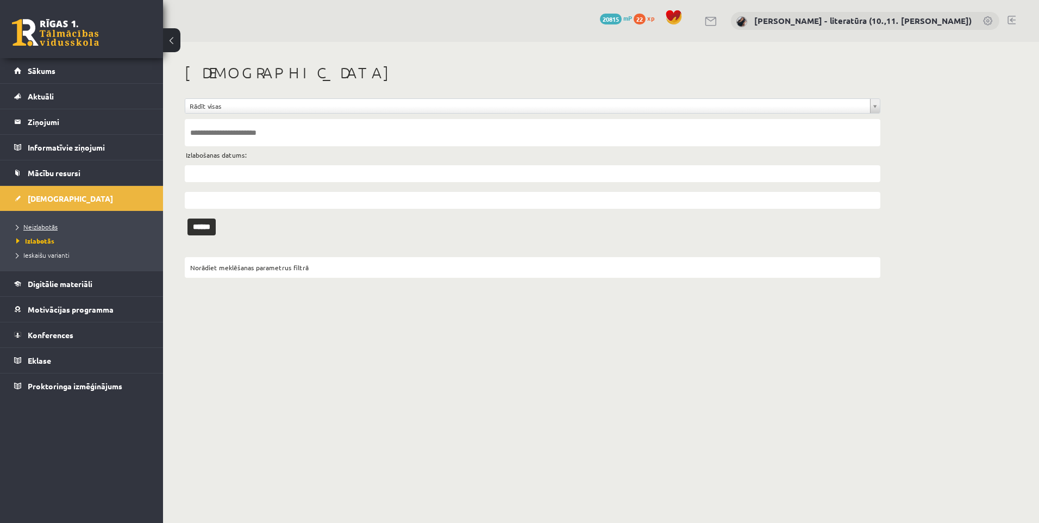
click at [51, 230] on link "Neizlabotās" at bounding box center [84, 227] width 136 height 10
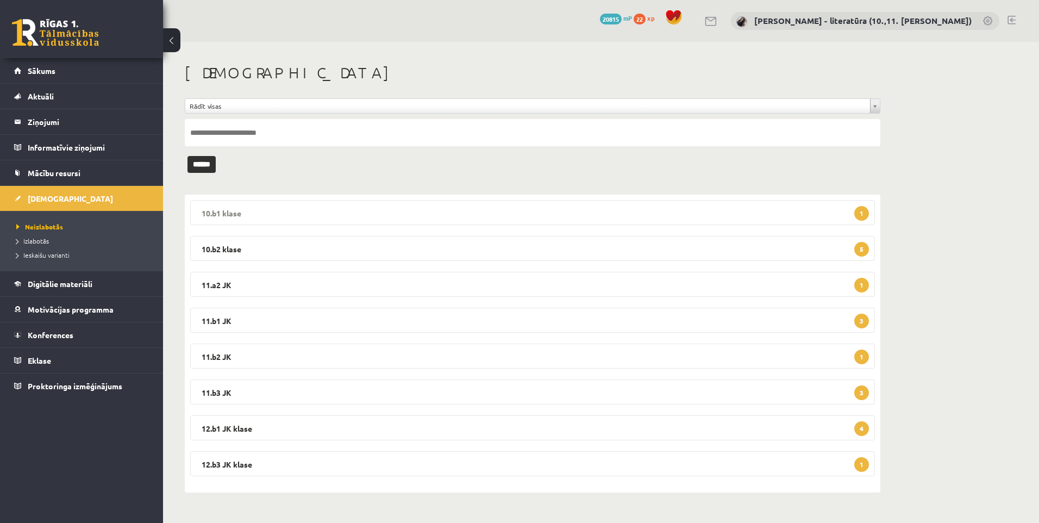
click at [290, 206] on legend "10.b1 klase 1" at bounding box center [532, 212] width 685 height 25
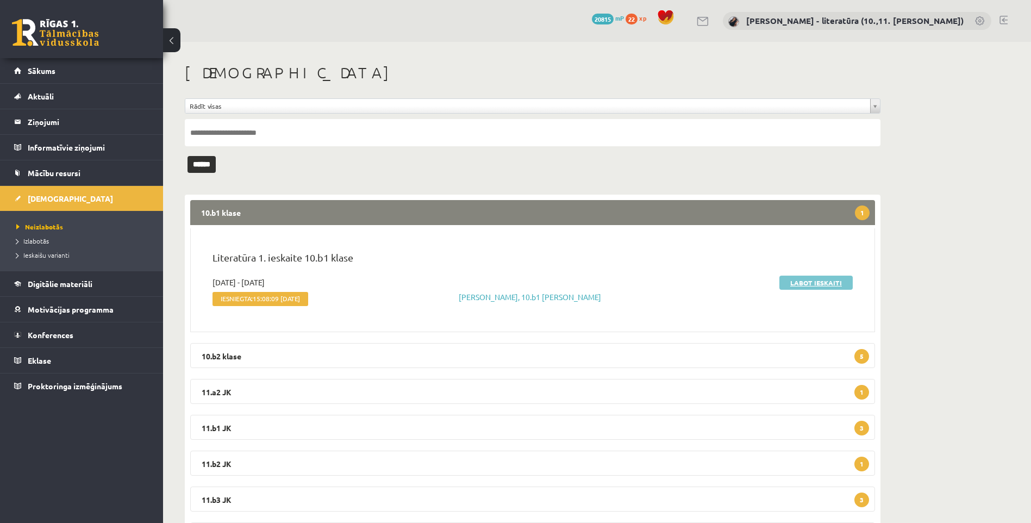
click at [814, 282] on link "Labot ieskaiti" at bounding box center [815, 283] width 73 height 14
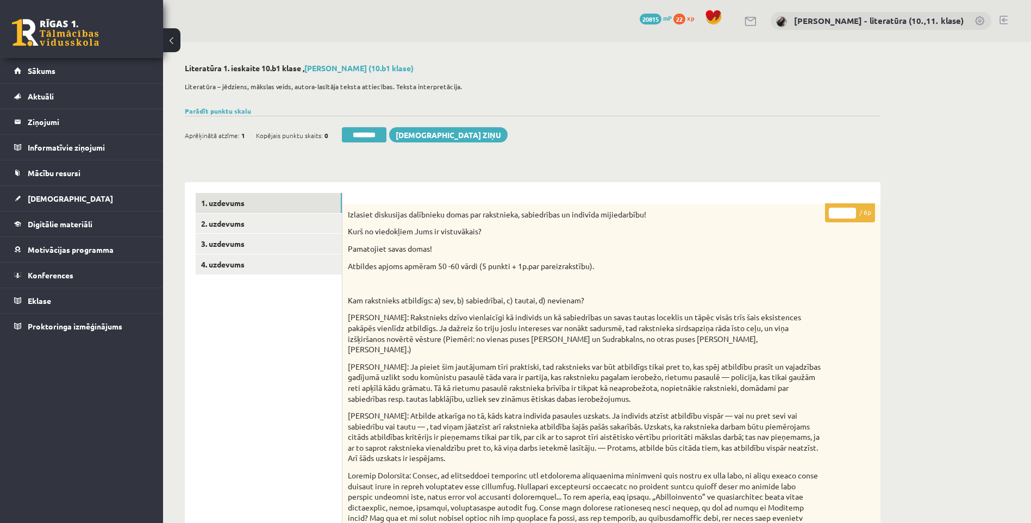
drag, startPoint x: 840, startPoint y: 216, endPoint x: 822, endPoint y: 221, distance: 18.1
type input "*"
click at [253, 227] on link "2. uzdevums" at bounding box center [269, 224] width 146 height 20
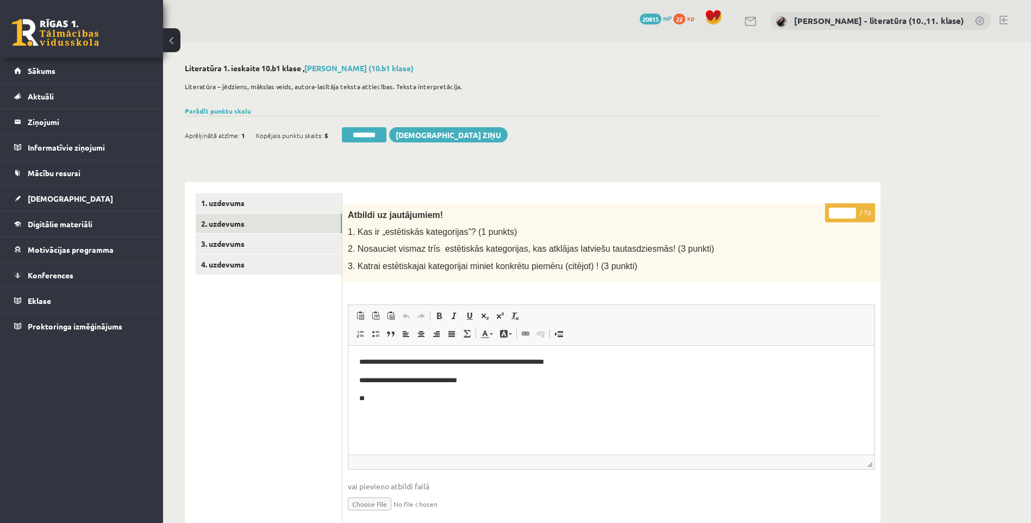
drag, startPoint x: 846, startPoint y: 218, endPoint x: 800, endPoint y: 220, distance: 45.7
click at [800, 220] on div "**********" at bounding box center [611, 484] width 538 height 560
type input "*"
click at [301, 246] on link "3. uzdevums" at bounding box center [269, 244] width 146 height 20
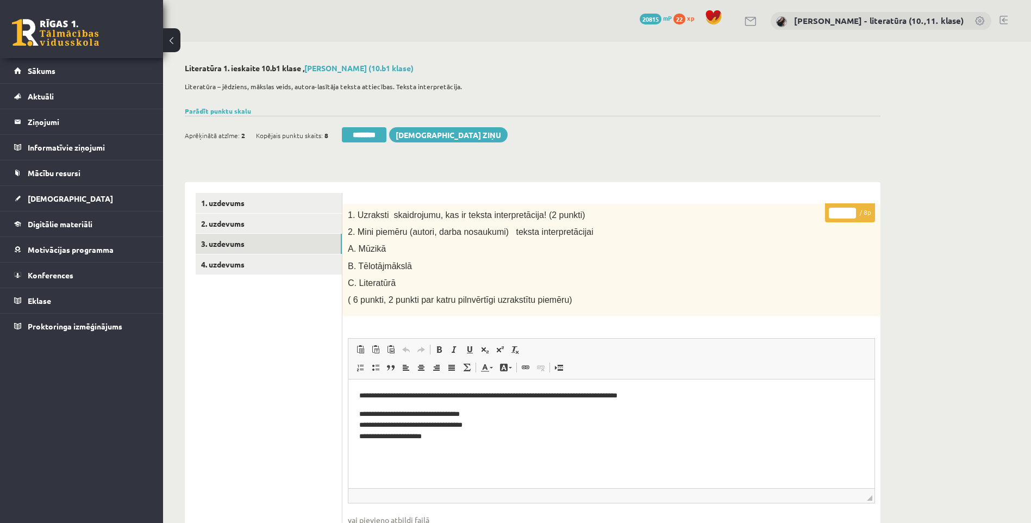
drag, startPoint x: 841, startPoint y: 214, endPoint x: 821, endPoint y: 215, distance: 20.1
click at [821, 215] on div "**********" at bounding box center [611, 501] width 538 height 595
type input "*"
click at [320, 270] on link "4. uzdevums" at bounding box center [269, 264] width 146 height 20
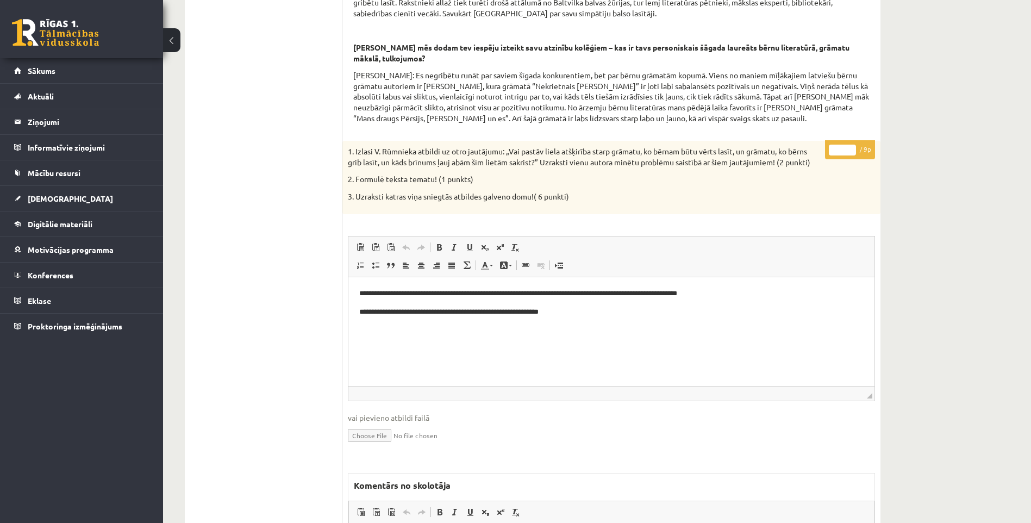
drag, startPoint x: 842, startPoint y: 164, endPoint x: 744, endPoint y: 173, distance: 98.9
click at [773, 174] on div "**********" at bounding box center [611, 418] width 538 height 554
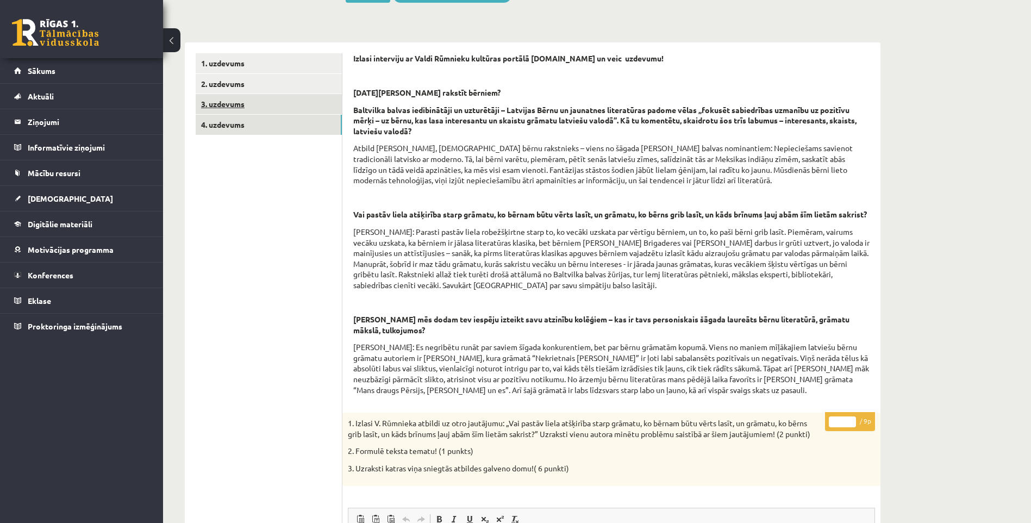
type input "*"
click at [276, 99] on link "3. uzdevums" at bounding box center [269, 104] width 146 height 20
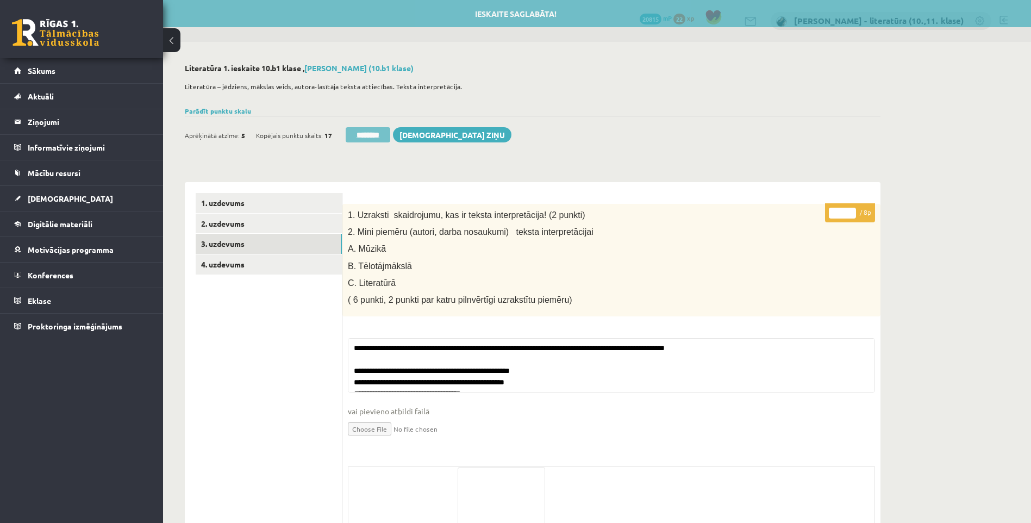
click at [390, 138] on input "********" at bounding box center [368, 134] width 45 height 15
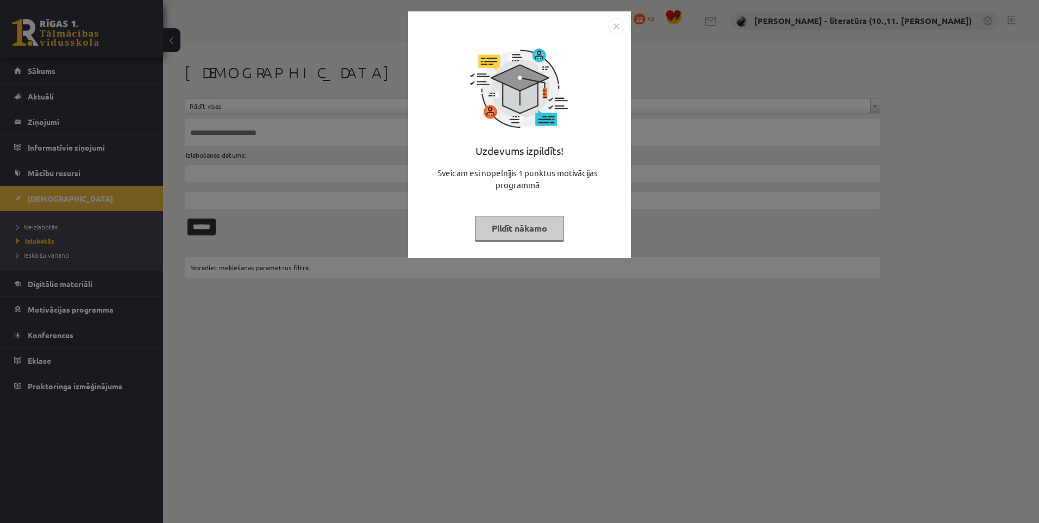
click at [526, 230] on button "Pildīt nākamo" at bounding box center [519, 228] width 89 height 25
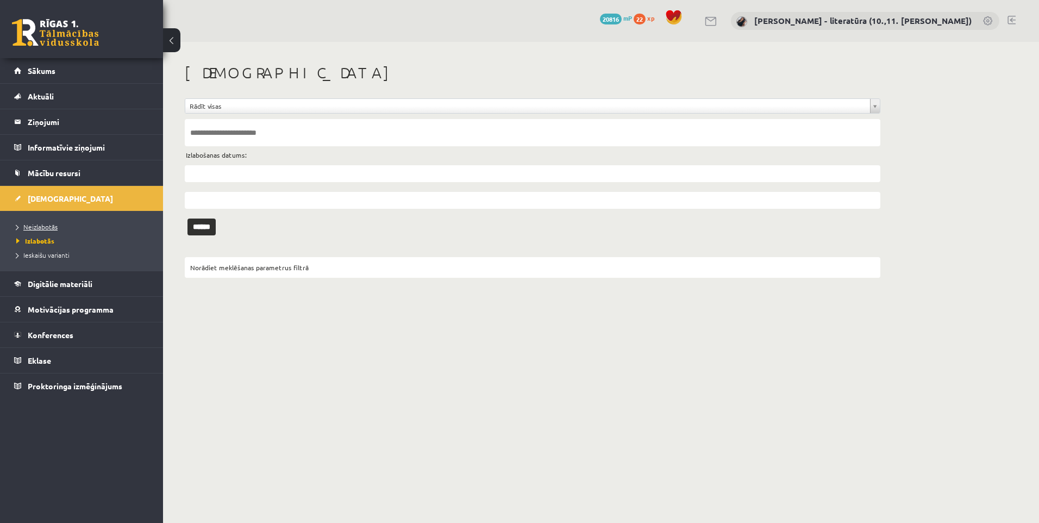
click at [30, 225] on span "Neizlabotās" at bounding box center [36, 226] width 41 height 9
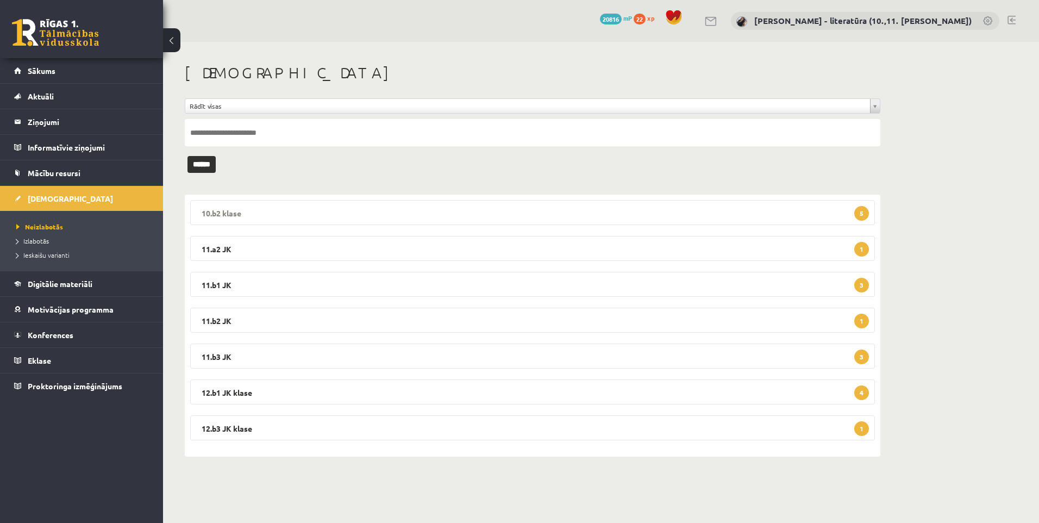
click at [299, 218] on legend "10.b2 [PERSON_NAME] 5" at bounding box center [532, 212] width 685 height 25
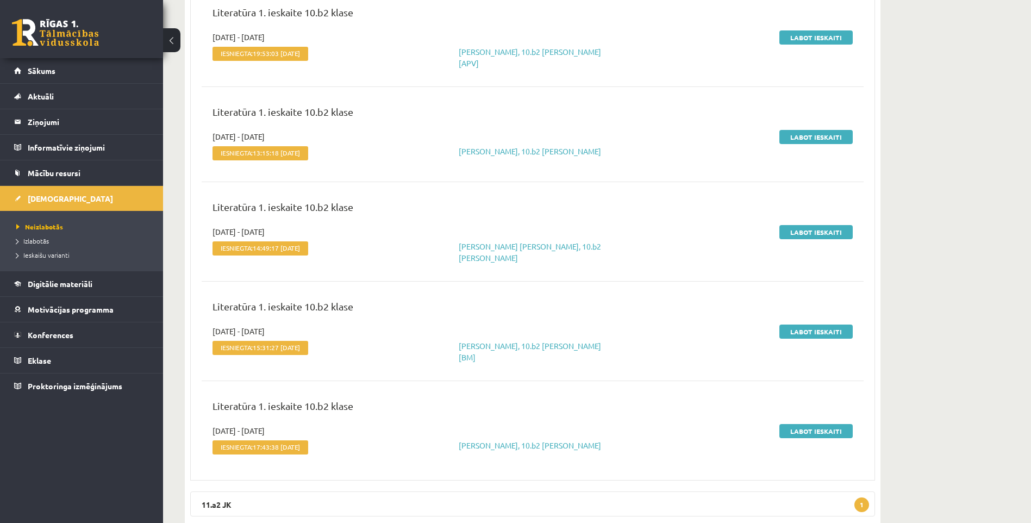
scroll to position [109, 0]
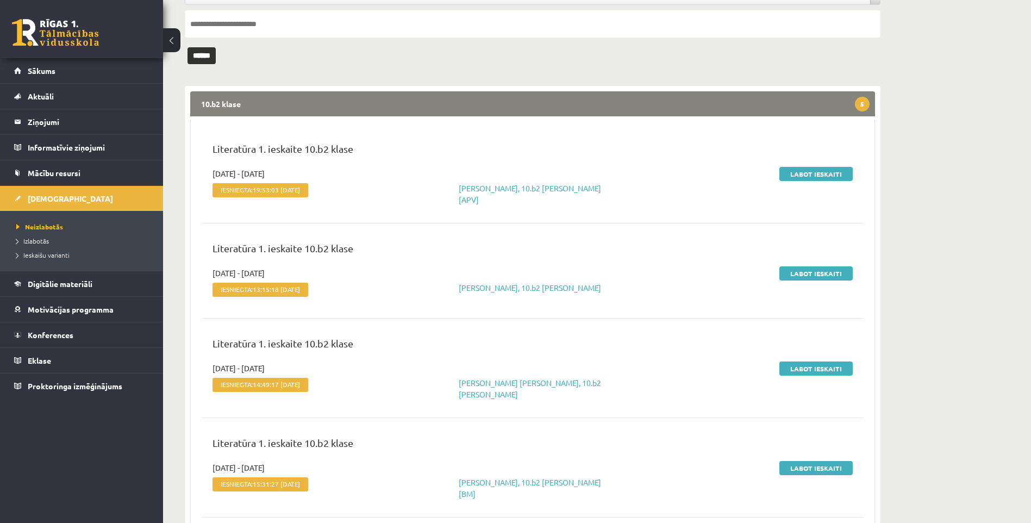
click at [259, 108] on legend "10.b2 [PERSON_NAME] 5" at bounding box center [532, 103] width 685 height 25
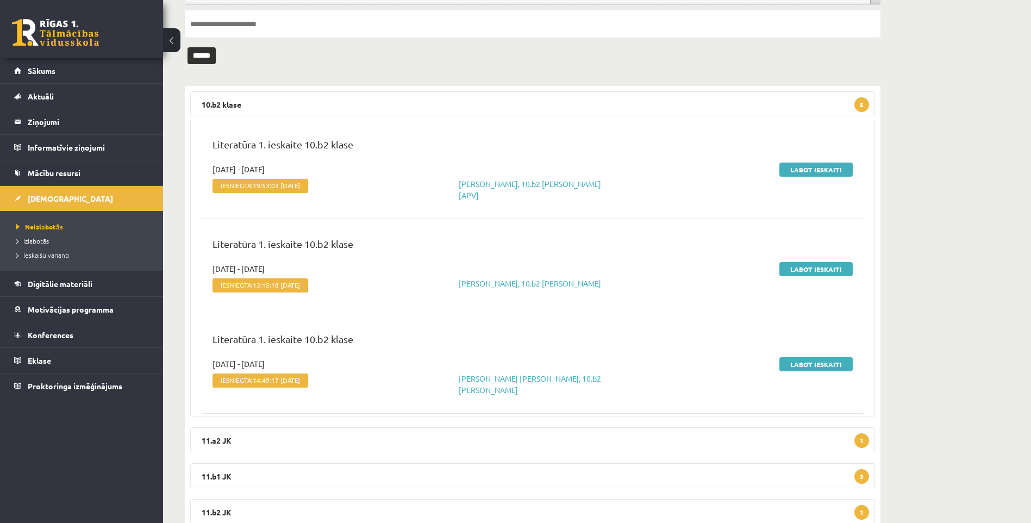
scroll to position [0, 0]
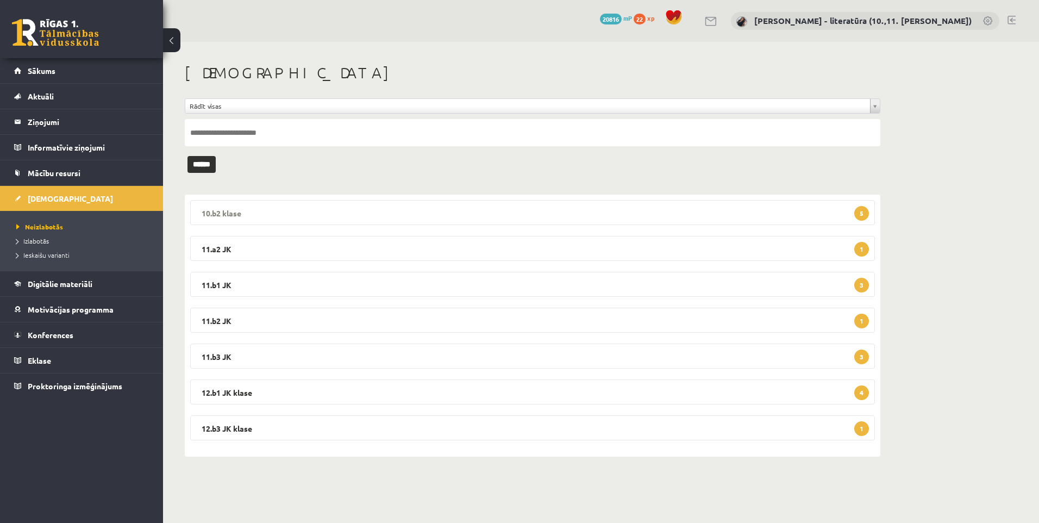
click at [261, 211] on legend "10.b2 klase 5" at bounding box center [532, 212] width 685 height 25
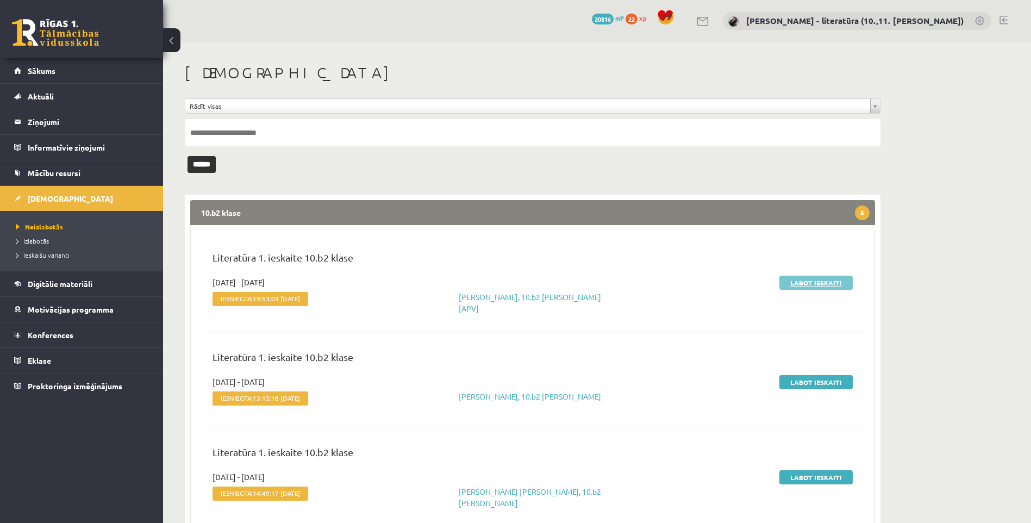
click at [806, 282] on link "Labot ieskaiti" at bounding box center [815, 283] width 73 height 14
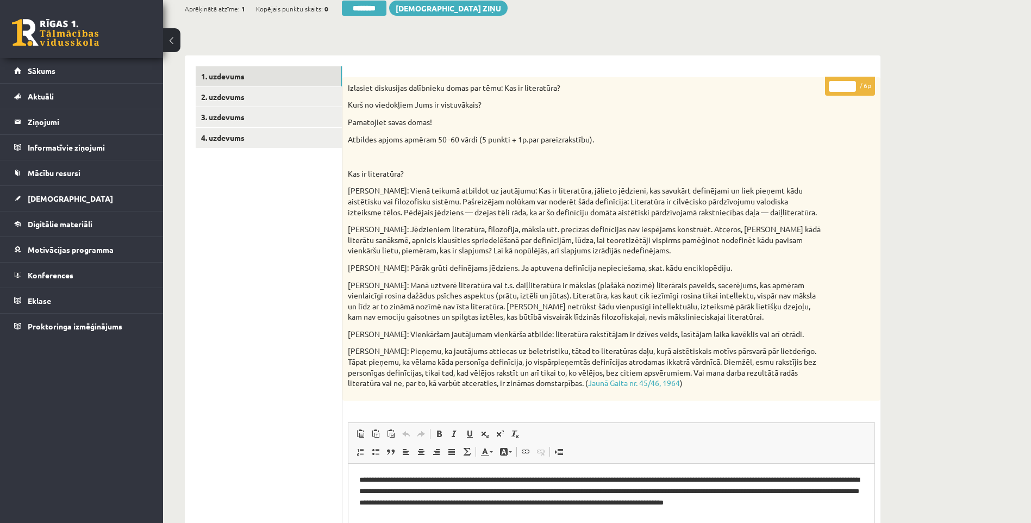
scroll to position [30, 0]
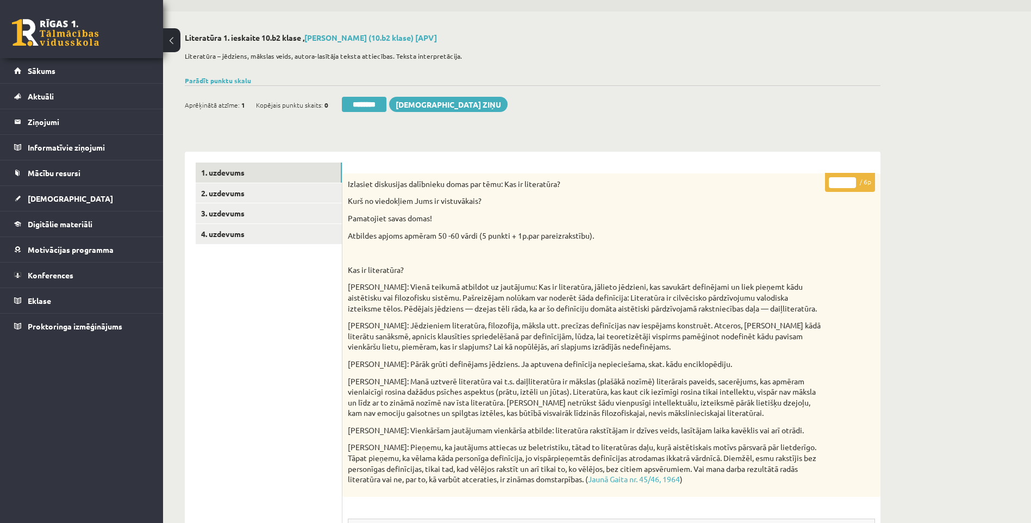
drag, startPoint x: 839, startPoint y: 186, endPoint x: 803, endPoint y: 185, distance: 36.5
type input "*"
click at [226, 196] on link "2. uzdevums" at bounding box center [269, 193] width 146 height 20
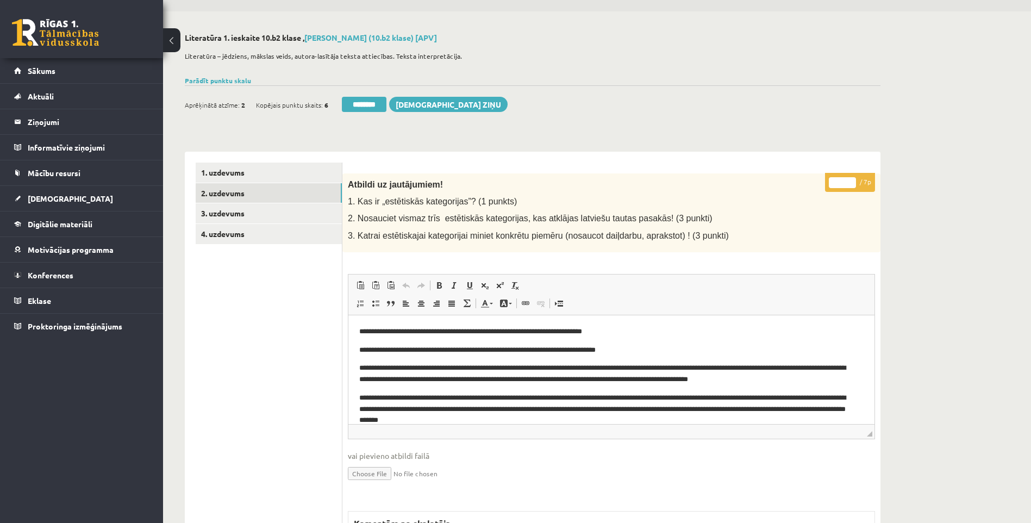
scroll to position [0, 0]
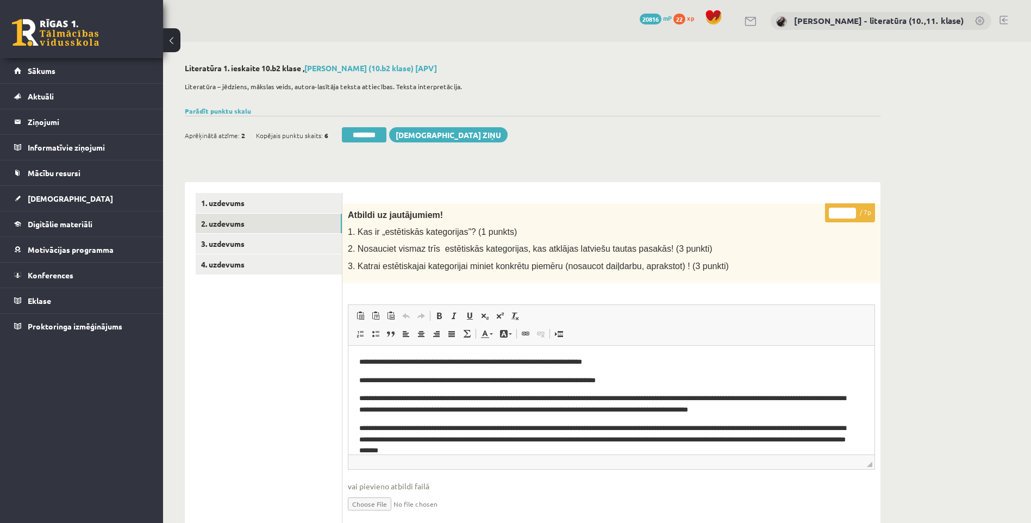
drag, startPoint x: 842, startPoint y: 214, endPoint x: 794, endPoint y: 220, distance: 48.1
click at [796, 220] on div "* / 7p Atbildi uz jautājumiem! 1. Kas ir „estētiskās kategorijas”? (1 punkts) 2…" at bounding box center [611, 484] width 538 height 560
type input "*"
click at [244, 244] on link "3. uzdevums" at bounding box center [269, 244] width 146 height 20
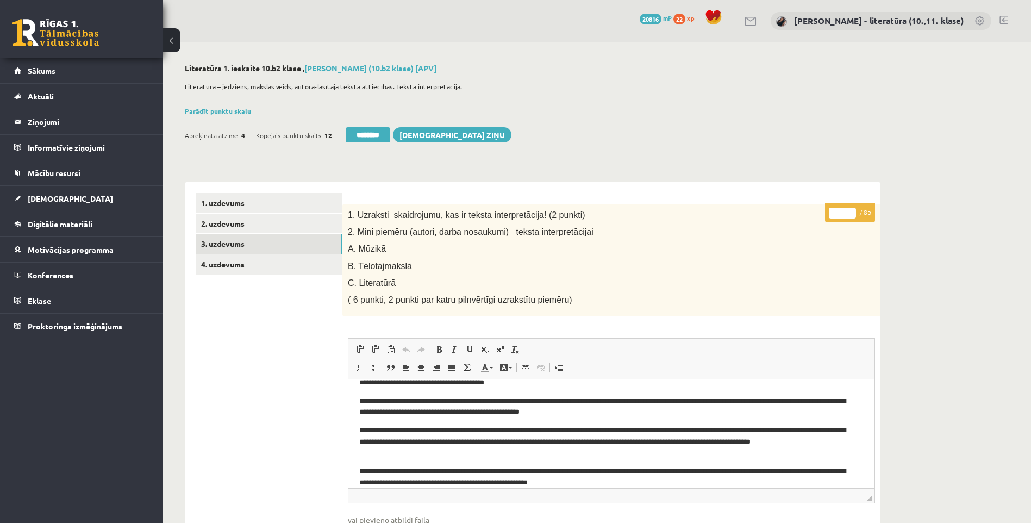
scroll to position [36, 0]
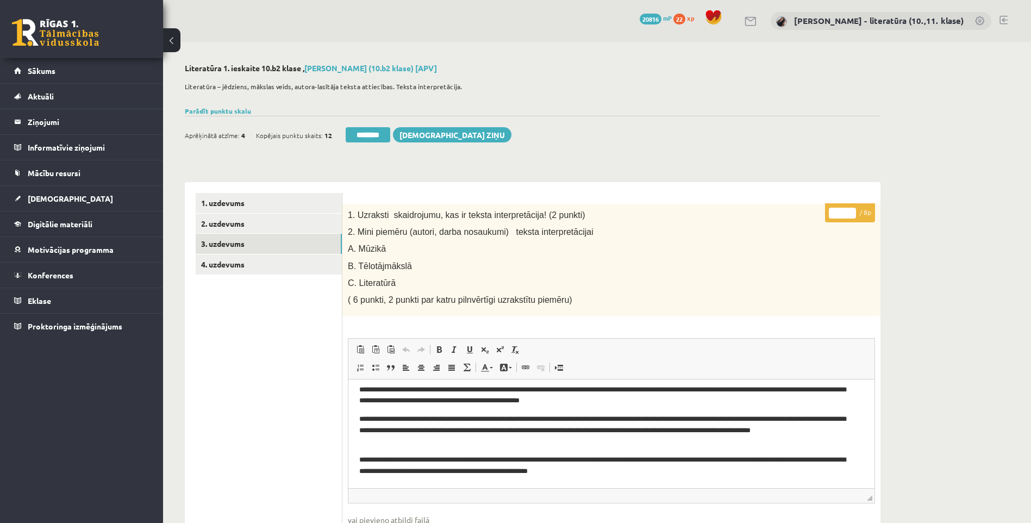
drag, startPoint x: 842, startPoint y: 212, endPoint x: 797, endPoint y: 215, distance: 45.2
click at [798, 215] on div "* / 8p 1. Uzraksti skaidrojumu, kas ir teksta interpretācija! (2 punkti) 2. Min…" at bounding box center [611, 501] width 538 height 595
type input "*"
click at [285, 270] on link "4. uzdevums" at bounding box center [269, 264] width 146 height 20
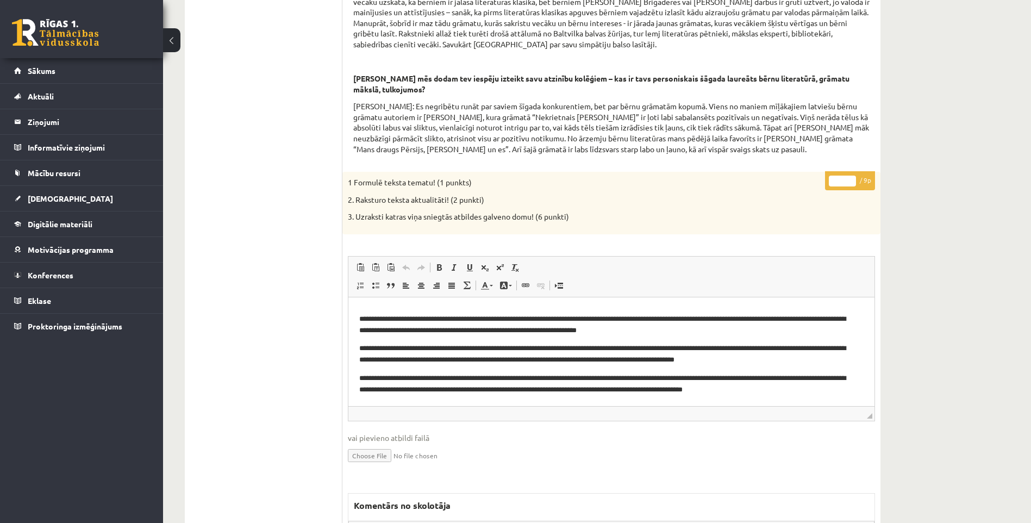
scroll to position [0, 0]
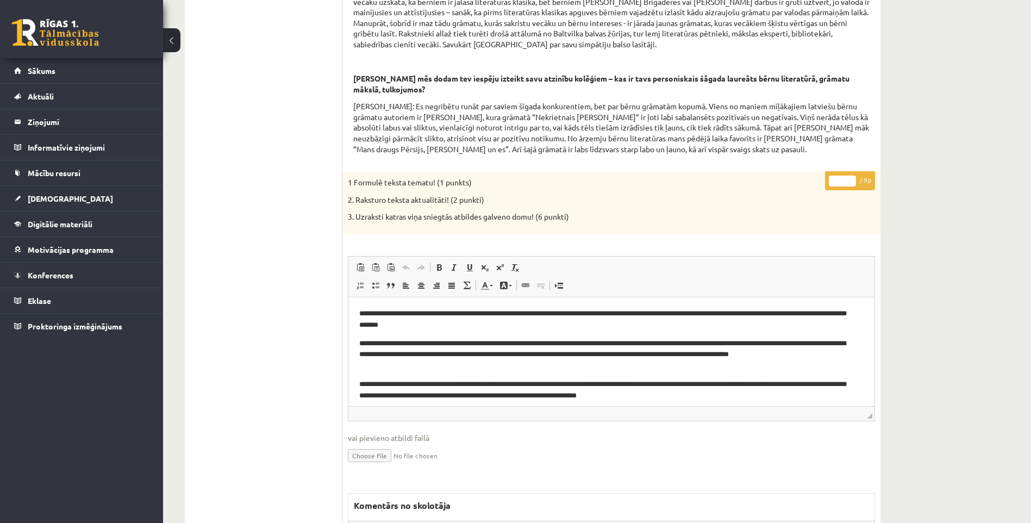
drag, startPoint x: 828, startPoint y: 198, endPoint x: 786, endPoint y: 199, distance: 41.9
click at [786, 199] on div "* / 9p 1 Formulē teksta tematu! (1 punkts) 2. Raksturo teksta aktualitāti! (2 p…" at bounding box center [611, 444] width 538 height 544
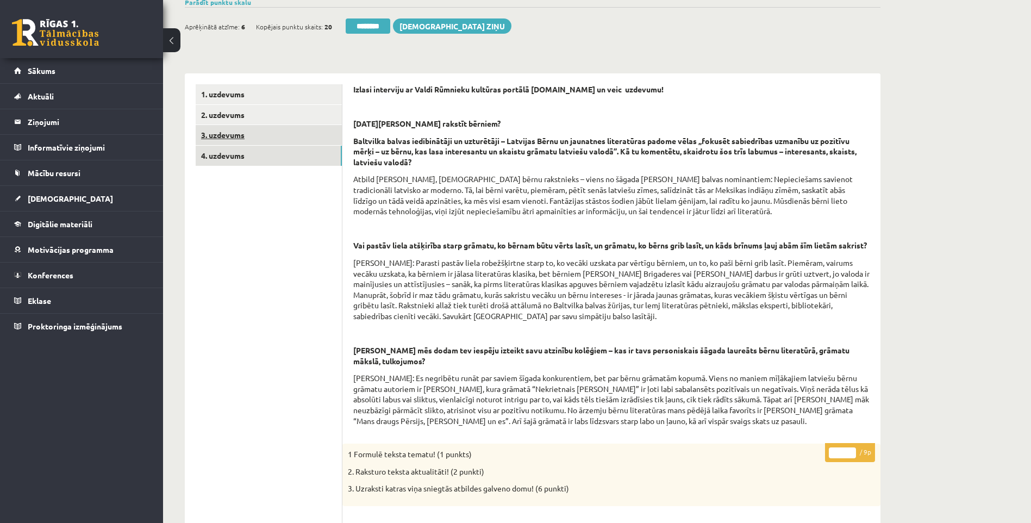
type input "*"
click at [267, 138] on link "3. uzdevums" at bounding box center [269, 135] width 146 height 20
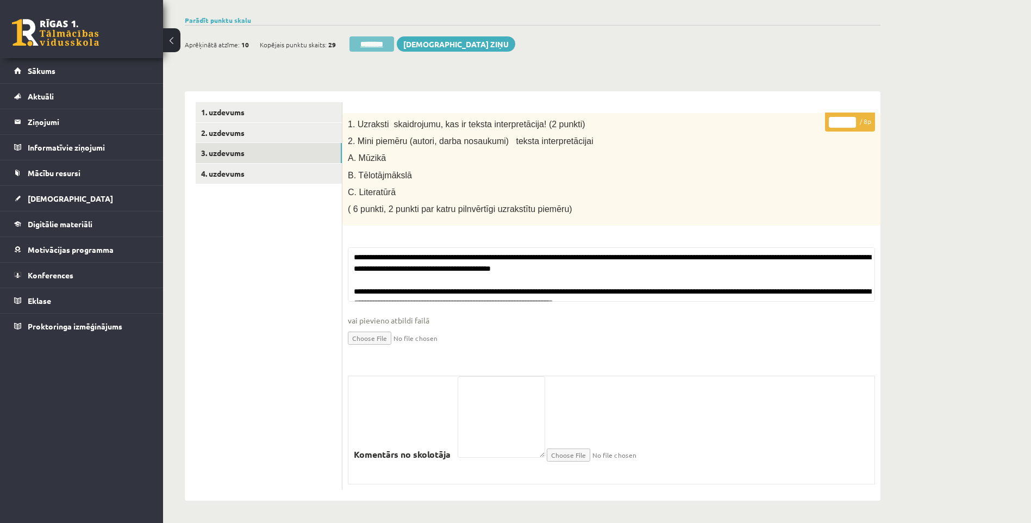
scroll to position [92, 0]
click at [380, 37] on input "********" at bounding box center [371, 43] width 45 height 15
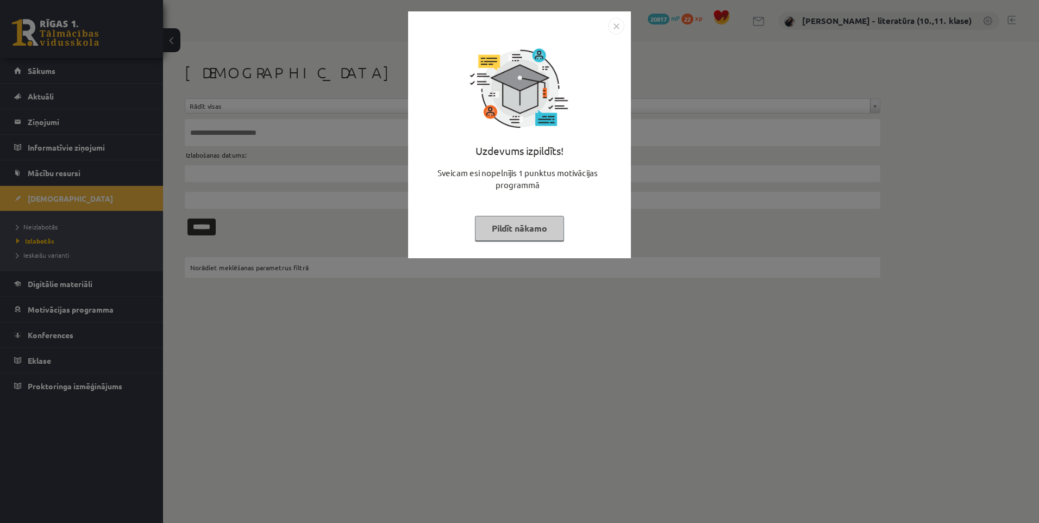
click at [528, 227] on button "Pildīt nākamo" at bounding box center [519, 228] width 89 height 25
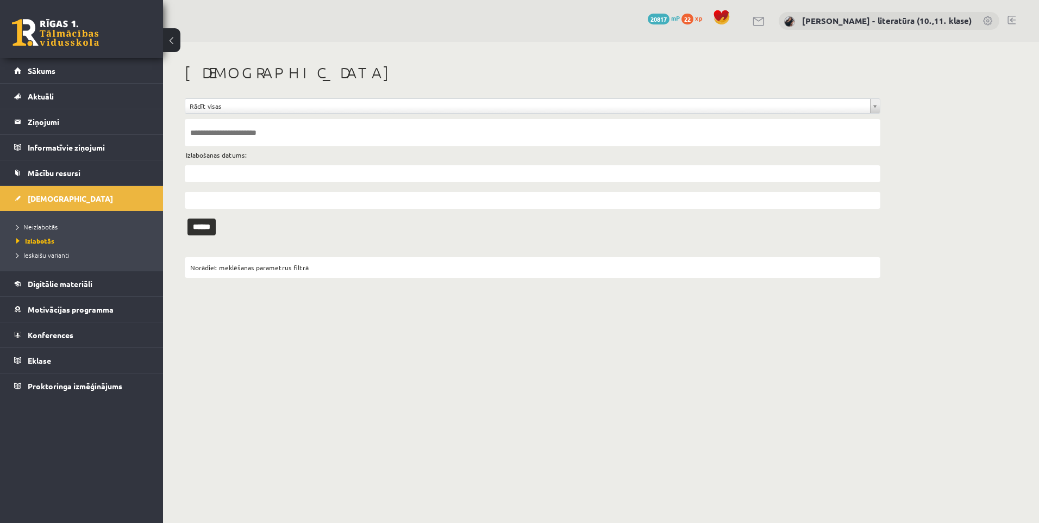
click at [65, 216] on ul "Neizlabotās [GEOGRAPHIC_DATA] Ieskaišu varianti" at bounding box center [81, 241] width 163 height 60
click at [66, 224] on link "Neizlabotās" at bounding box center [84, 227] width 136 height 10
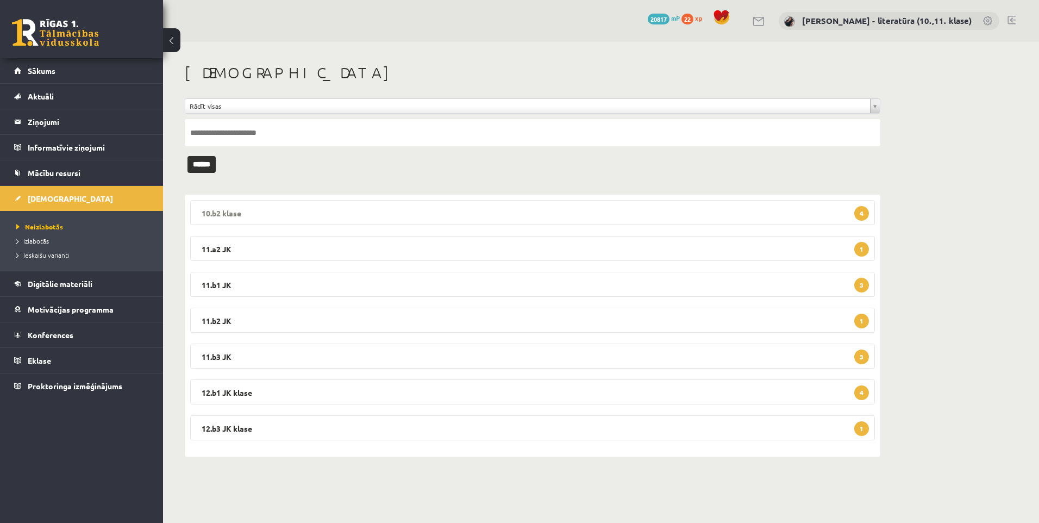
click at [566, 219] on legend "10.b2 klase 4" at bounding box center [532, 212] width 685 height 25
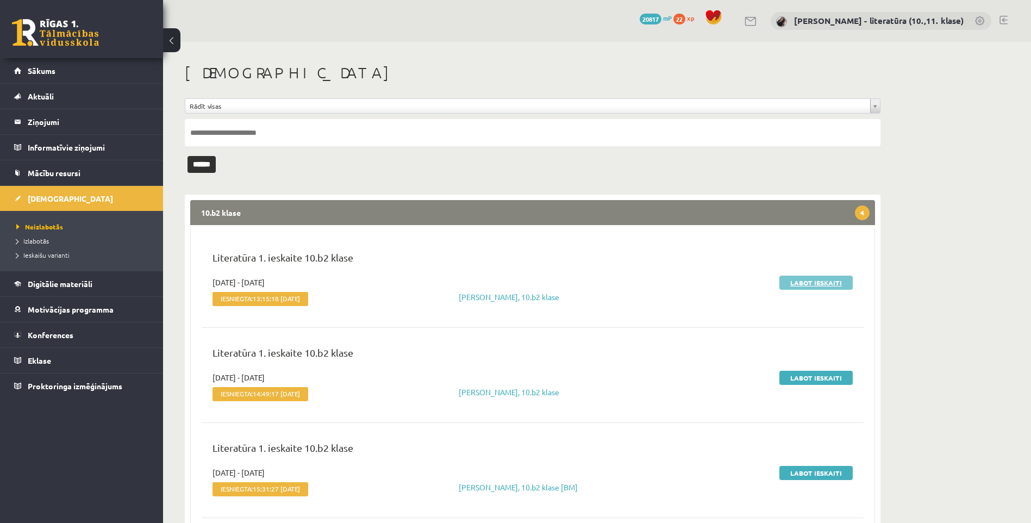
click at [802, 282] on link "Labot ieskaiti" at bounding box center [815, 283] width 73 height 14
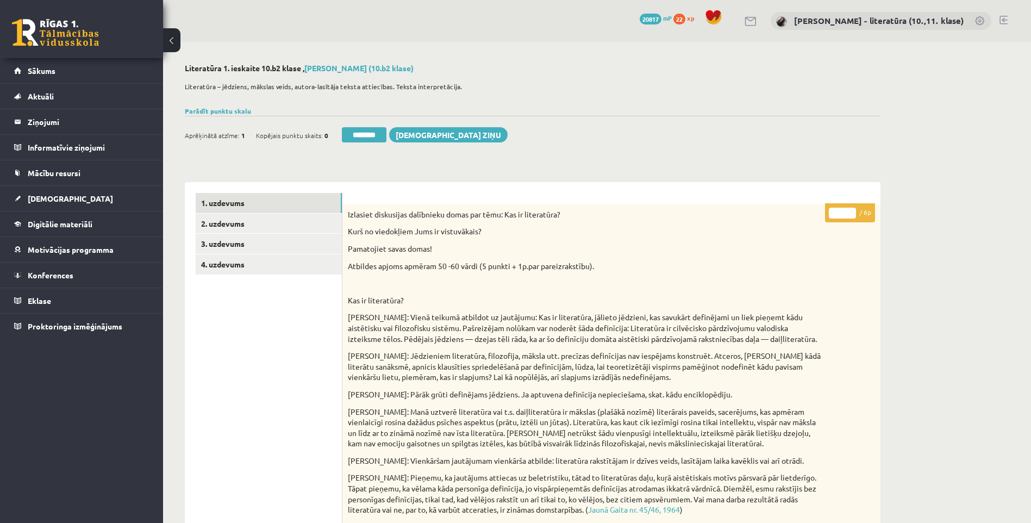
drag, startPoint x: 839, startPoint y: 215, endPoint x: 747, endPoint y: 223, distance: 92.3
type input "*"
click at [301, 235] on link "3. uzdevums" at bounding box center [269, 244] width 146 height 20
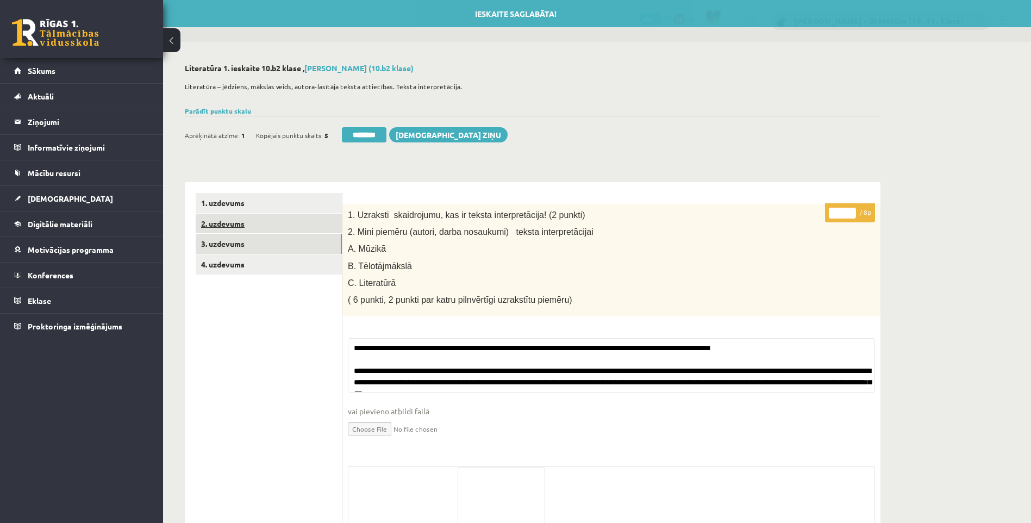
click at [301, 224] on link "2. uzdevums" at bounding box center [269, 224] width 146 height 20
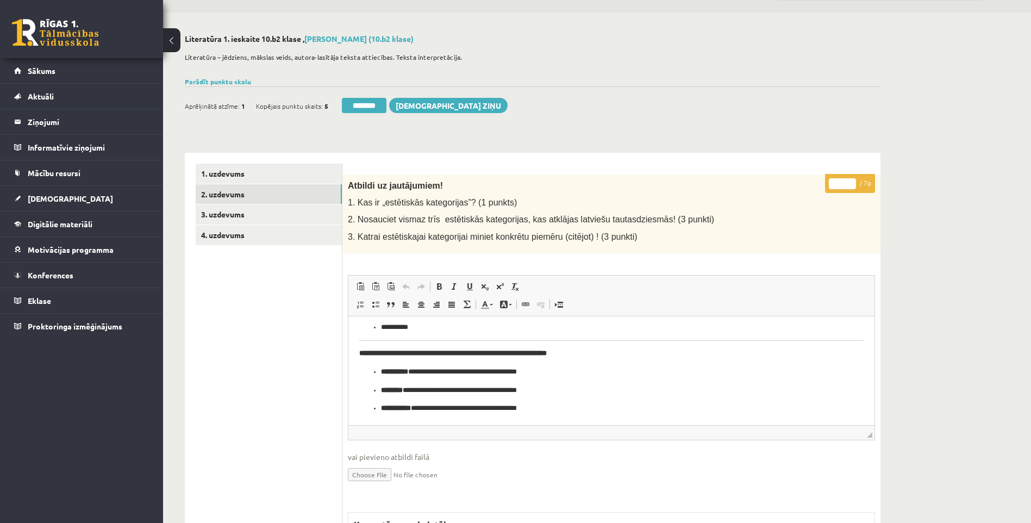
scroll to position [54, 0]
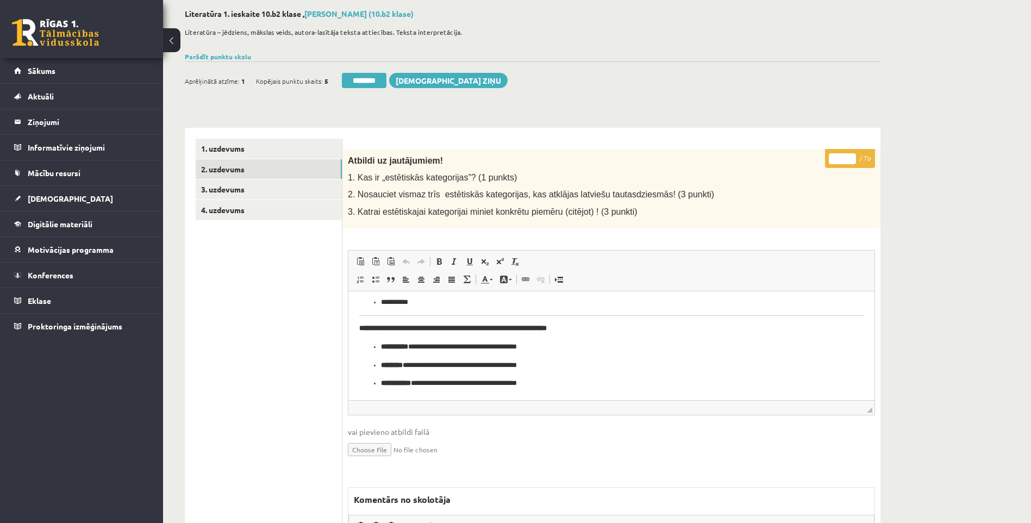
drag, startPoint x: 841, startPoint y: 161, endPoint x: 805, endPoint y: 168, distance: 36.6
click at [805, 168] on div "* / 7p Atbildi uz jautājumiem! 1. Kas ir „estētiskās kategorijas”? (1 punkts) 2…" at bounding box center [611, 429] width 538 height 560
type input "*"
click at [302, 195] on link "3. uzdevums" at bounding box center [269, 189] width 146 height 20
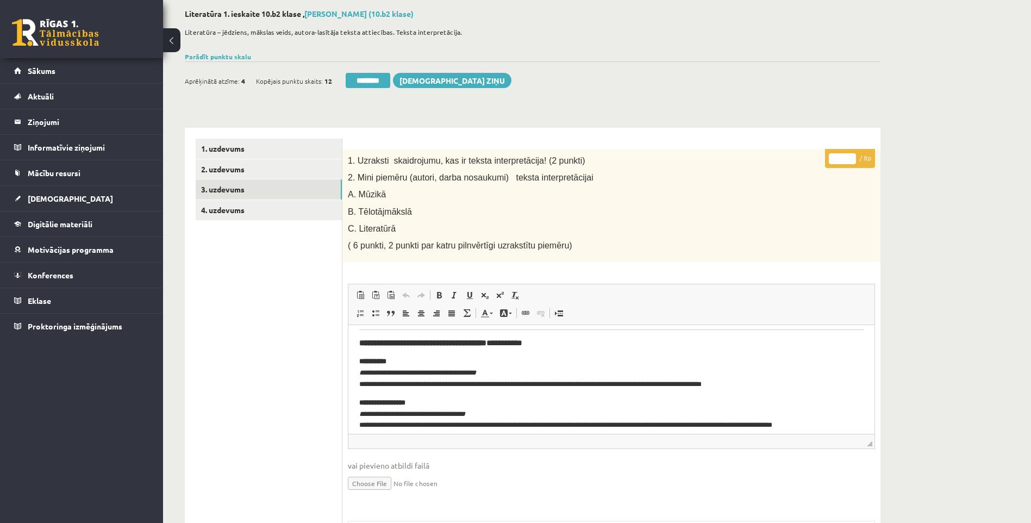
scroll to position [104, 0]
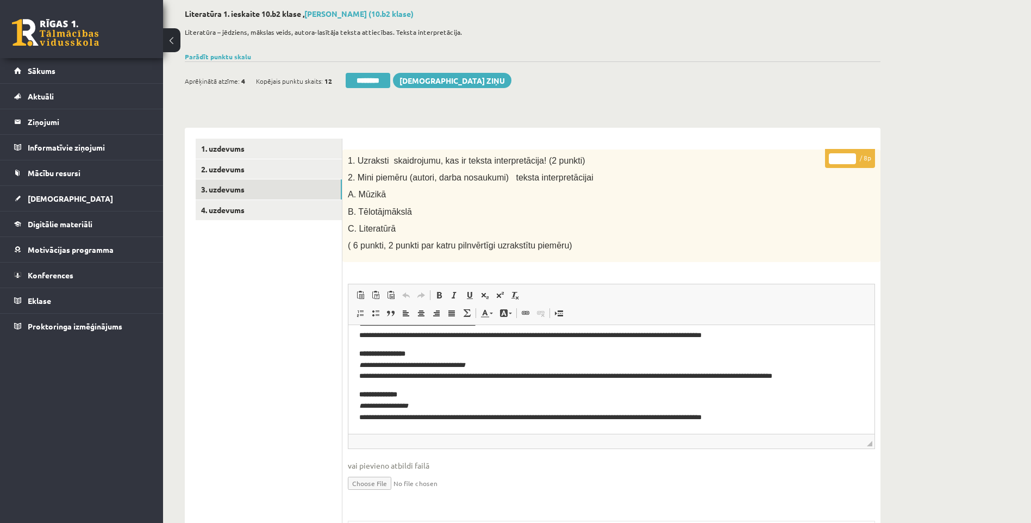
drag, startPoint x: 841, startPoint y: 162, endPoint x: 821, endPoint y: 163, distance: 20.1
click at [821, 163] on div "* / 8p 1. Uzraksti skaidrojumu, kas ir teksta interpretācija! (2 punkti) 2. Min…" at bounding box center [611, 446] width 538 height 595
type input "*"
click at [287, 207] on link "4. uzdevums" at bounding box center [269, 210] width 146 height 20
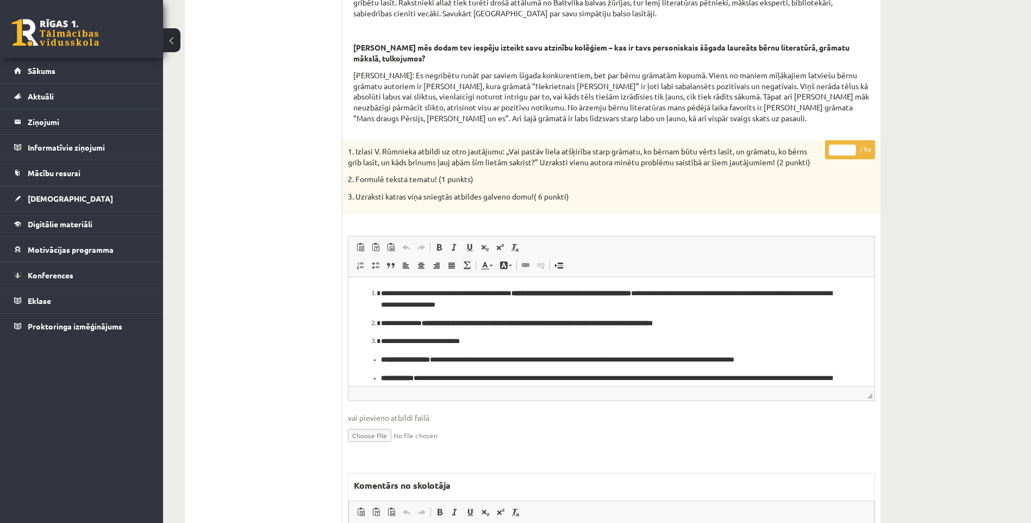
scroll to position [50, 0]
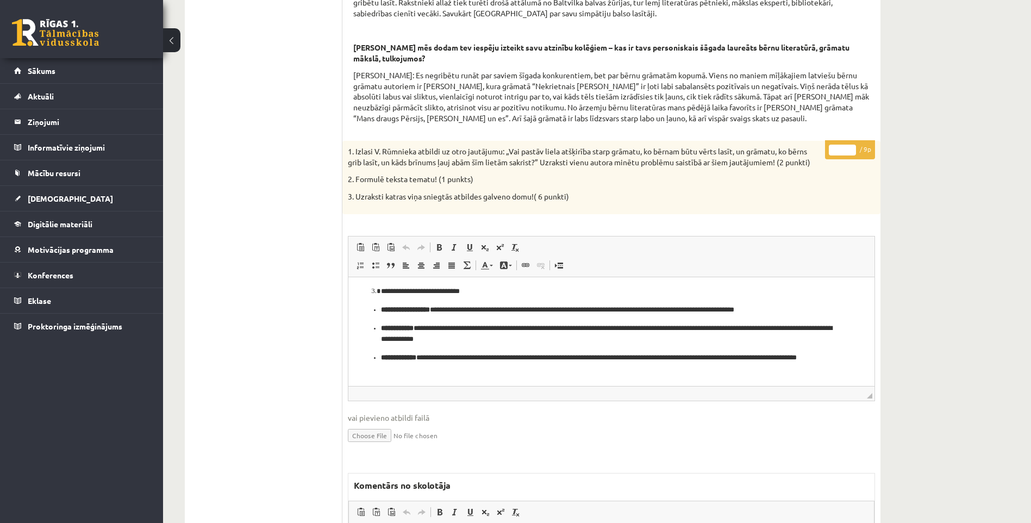
drag, startPoint x: 842, startPoint y: 160, endPoint x: 817, endPoint y: 160, distance: 25.0
click at [817, 160] on div "* / 9p 1. Izlasi V. Rūmnieka atbildi uz otro jautājumu: „Vai pastāv liela atšķi…" at bounding box center [611, 418] width 538 height 554
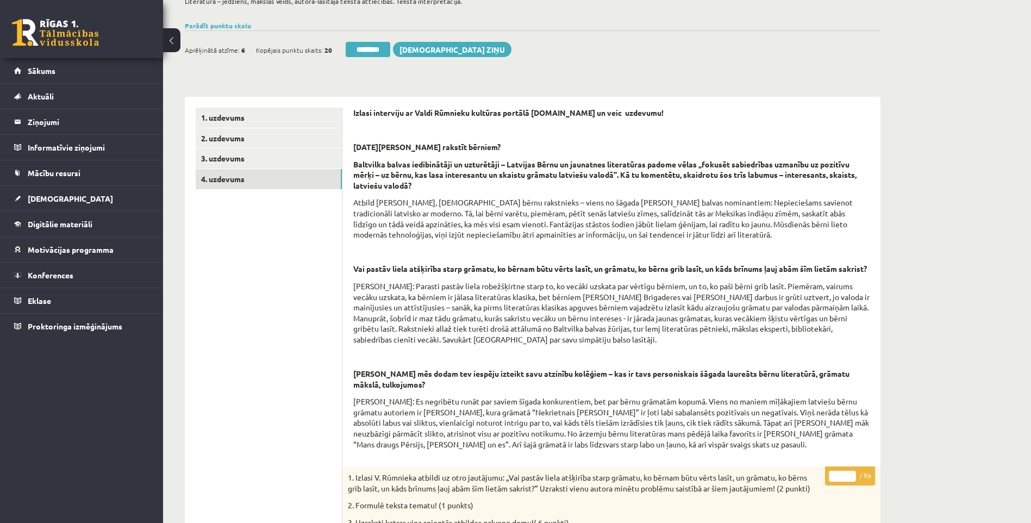
type input "*"
click at [279, 141] on link "2. uzdevums" at bounding box center [269, 138] width 146 height 20
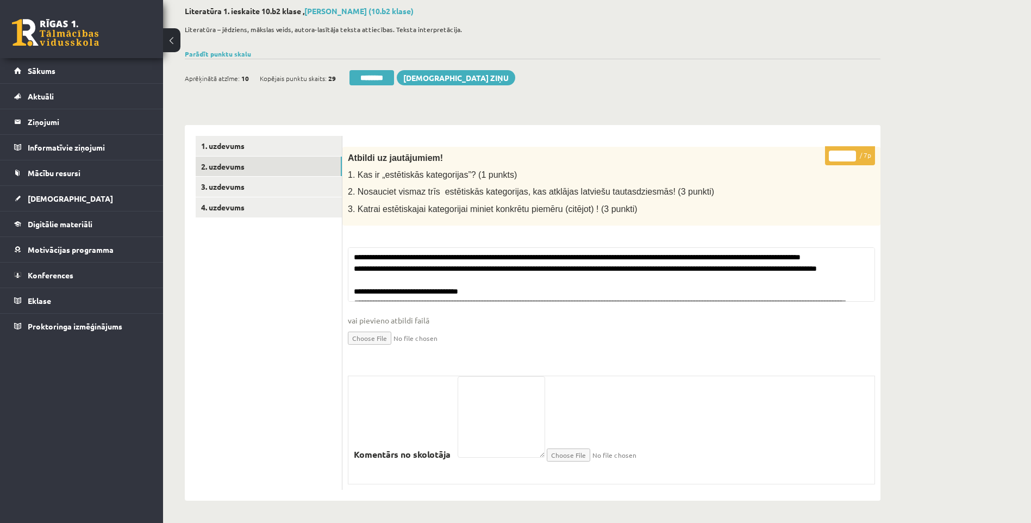
scroll to position [58, 0]
click at [362, 79] on input "********" at bounding box center [371, 77] width 45 height 15
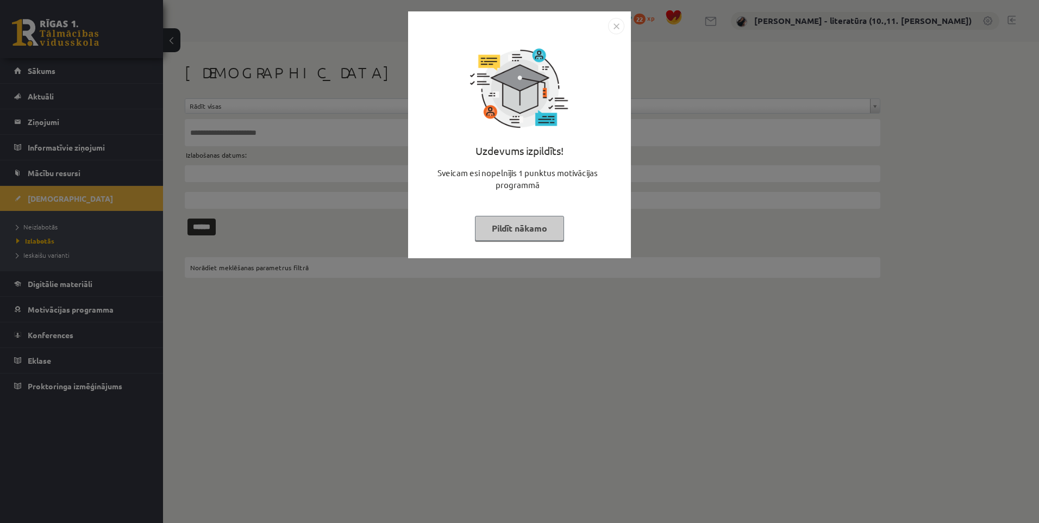
click at [538, 236] on button "Pildīt nākamo" at bounding box center [519, 228] width 89 height 25
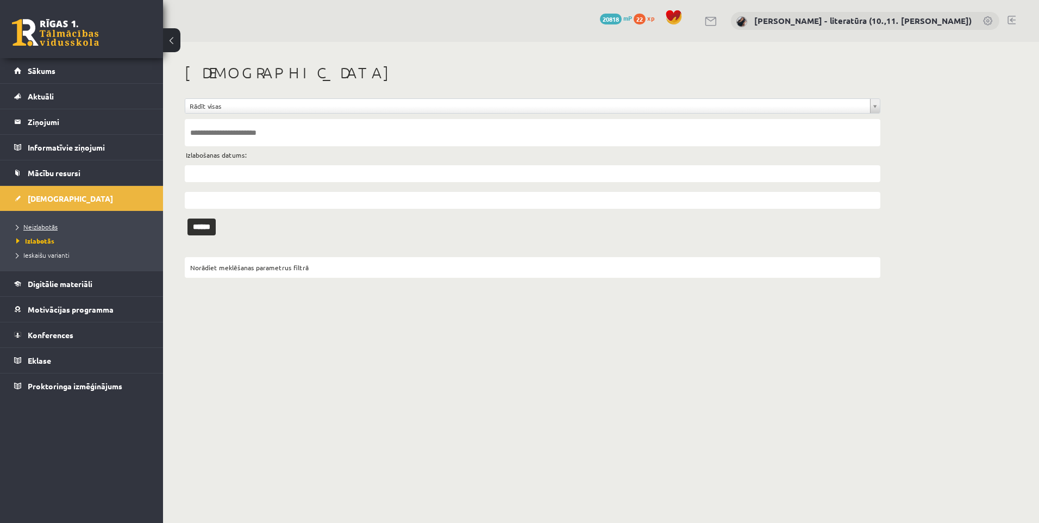
click at [90, 227] on link "Neizlabotās" at bounding box center [84, 227] width 136 height 10
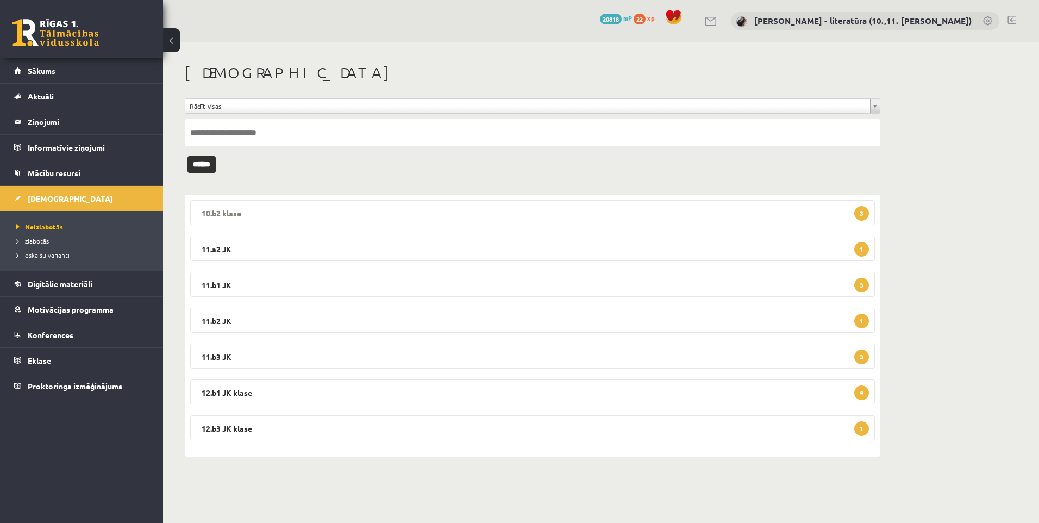
click at [725, 214] on legend "10.b2 klase 3" at bounding box center [532, 212] width 685 height 25
